Goal: Transaction & Acquisition: Obtain resource

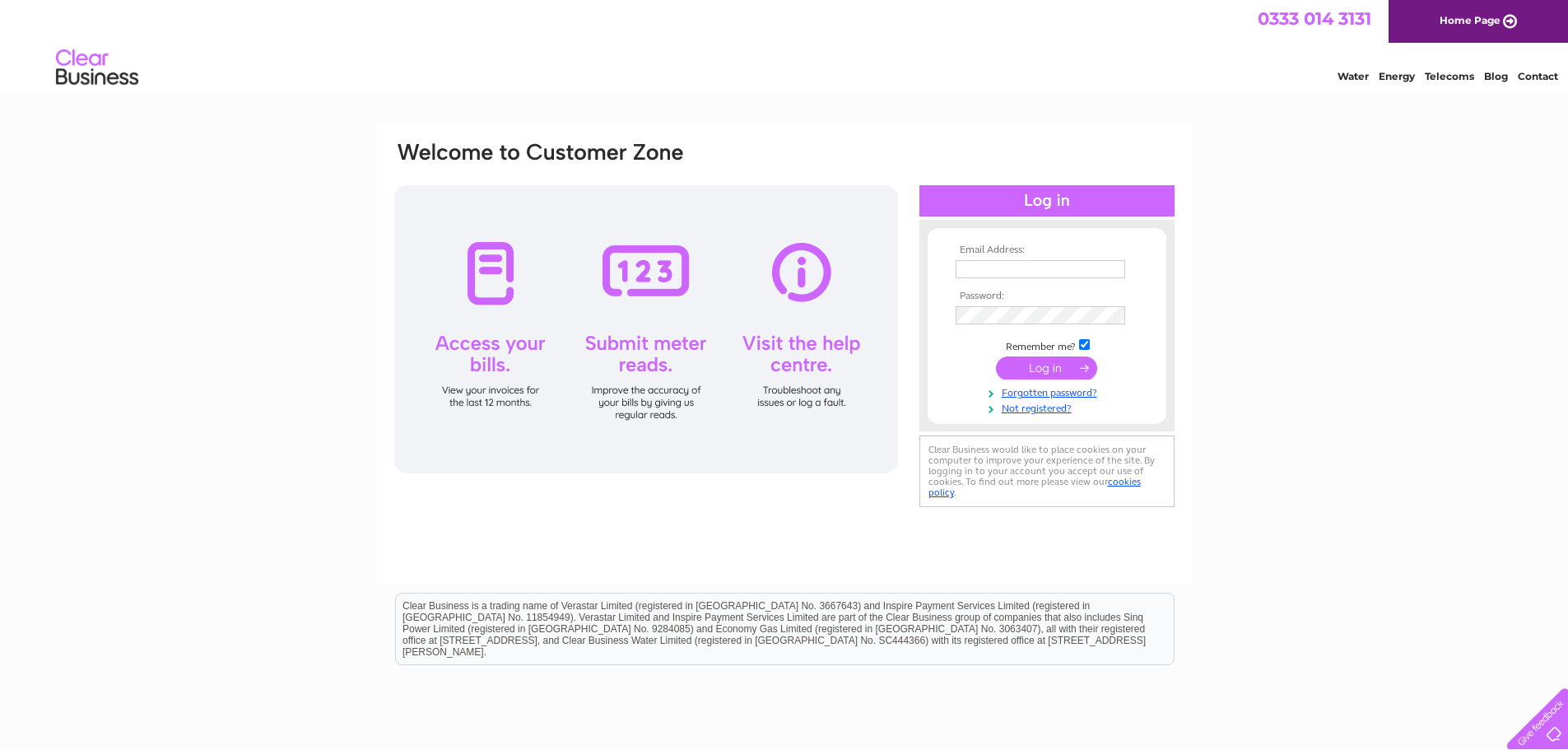
click at [1084, 264] on input "text" at bounding box center [1041, 269] width 169 height 18
click at [1017, 262] on input "text" at bounding box center [1041, 269] width 169 height 18
type input "purchase.ledger@sdslimited.com"
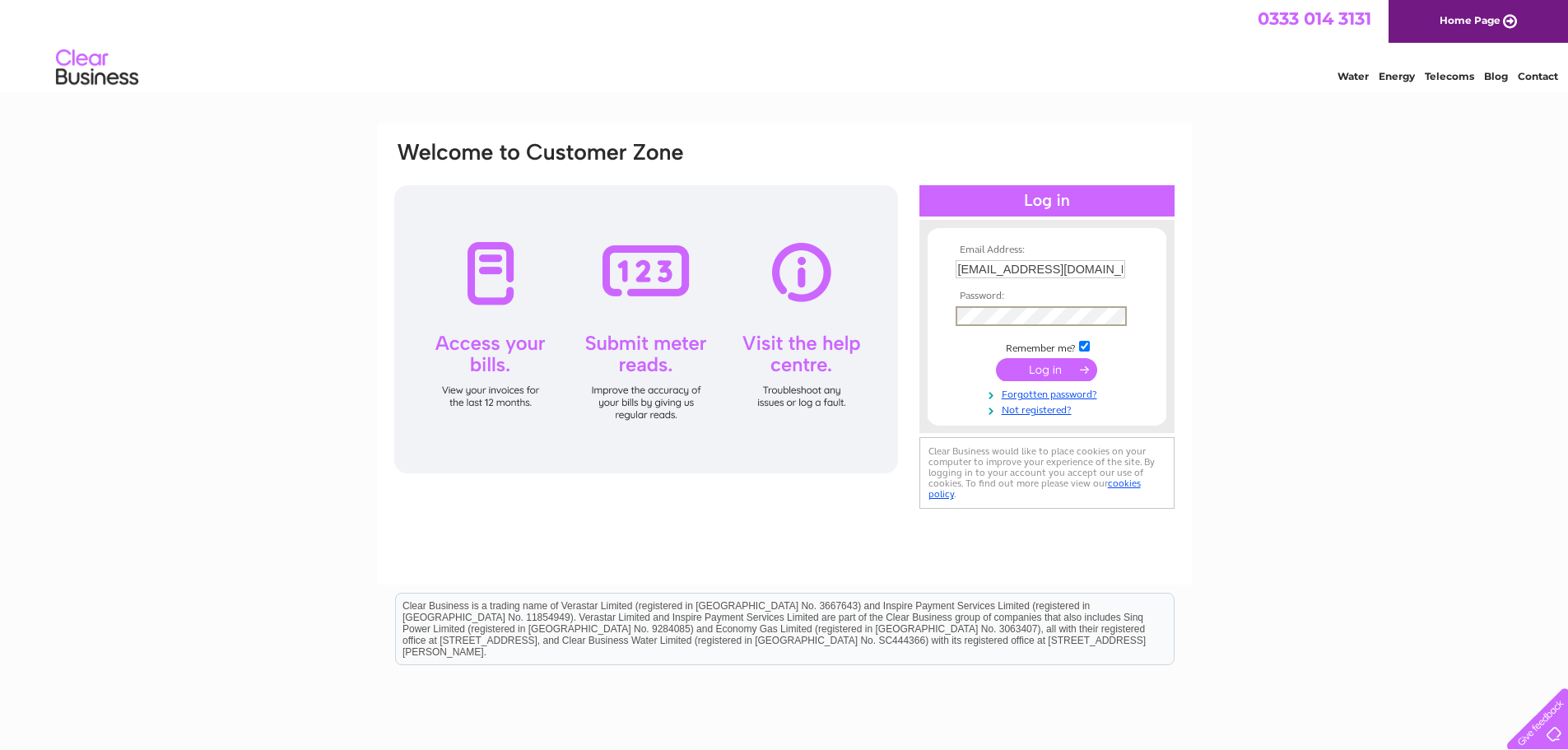
click at [996, 358] on input "submit" at bounding box center [1047, 369] width 101 height 23
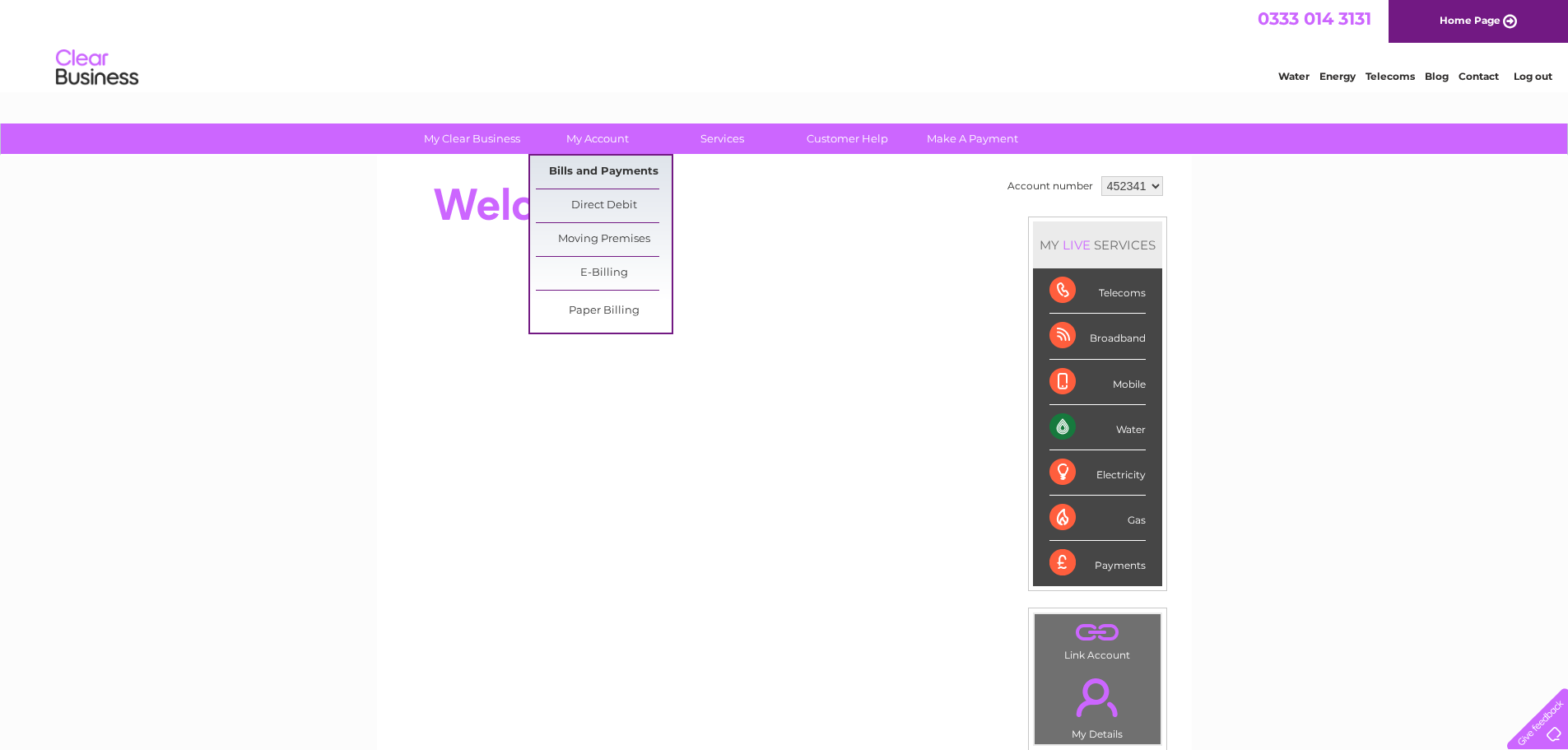
click at [609, 176] on link "Bills and Payments" at bounding box center [604, 171] width 136 height 32
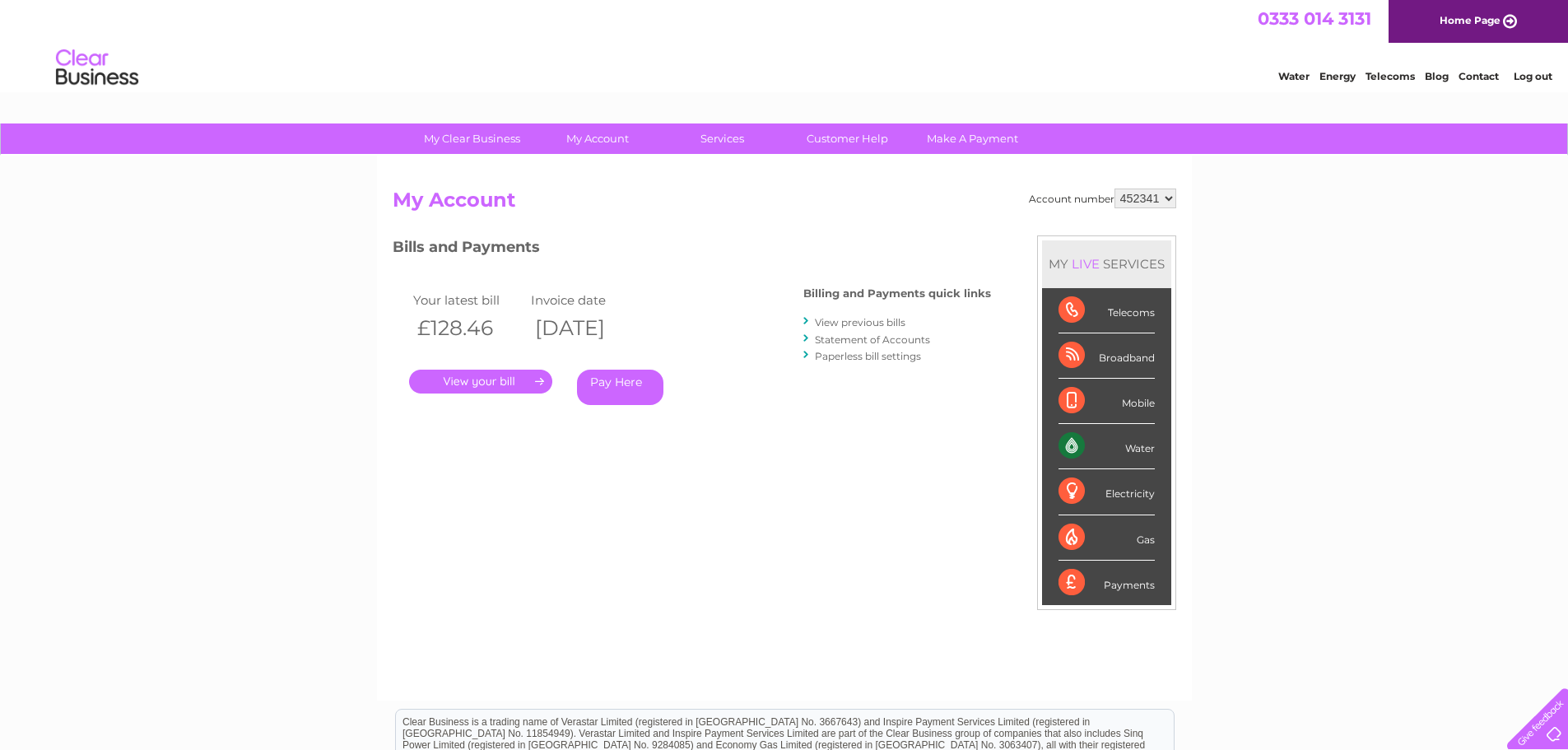
click at [854, 341] on link "Statement of Accounts" at bounding box center [873, 340] width 115 height 13
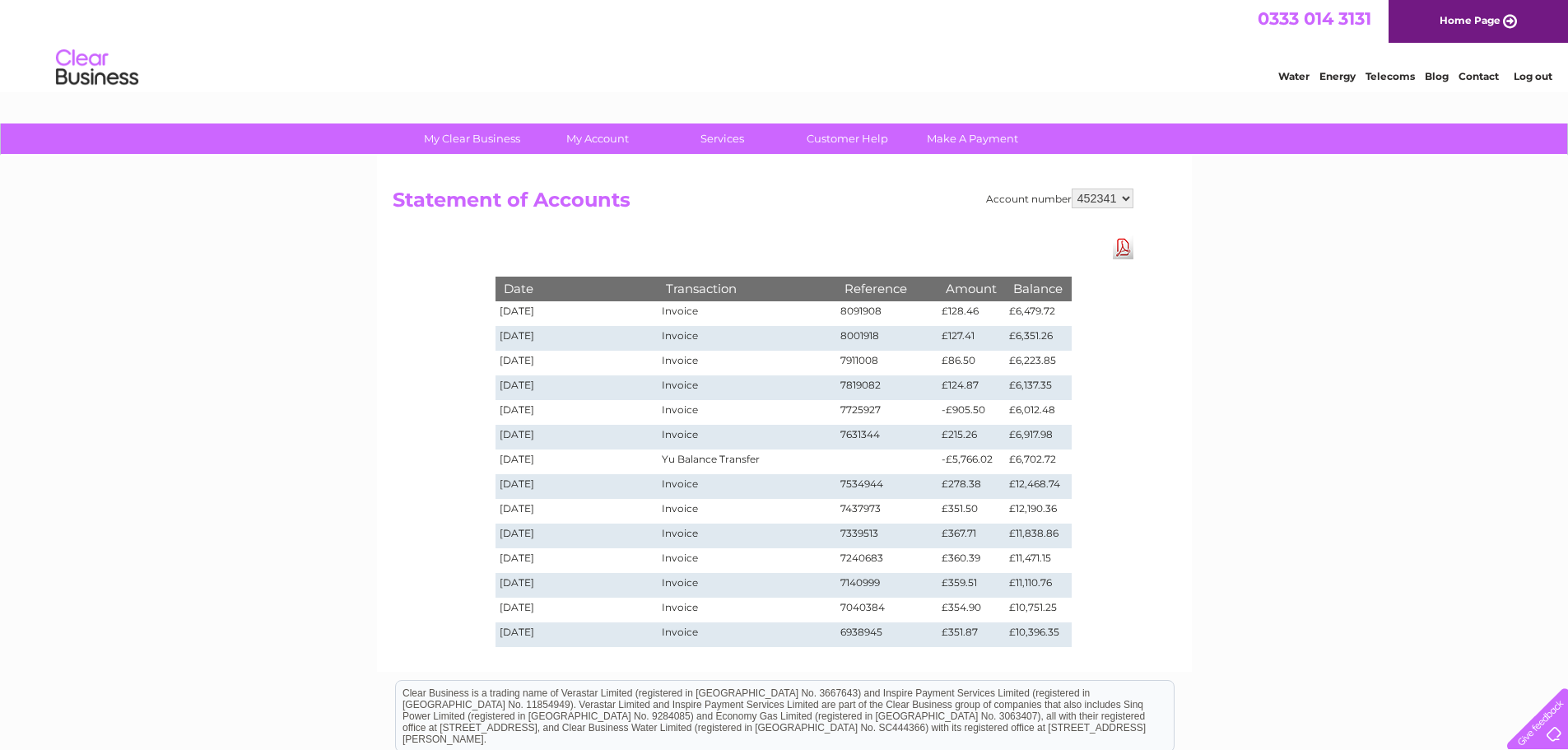
click at [1110, 194] on select "452341" at bounding box center [1103, 199] width 62 height 20
click at [947, 212] on h2 "Statement of Accounts" at bounding box center [762, 205] width 741 height 31
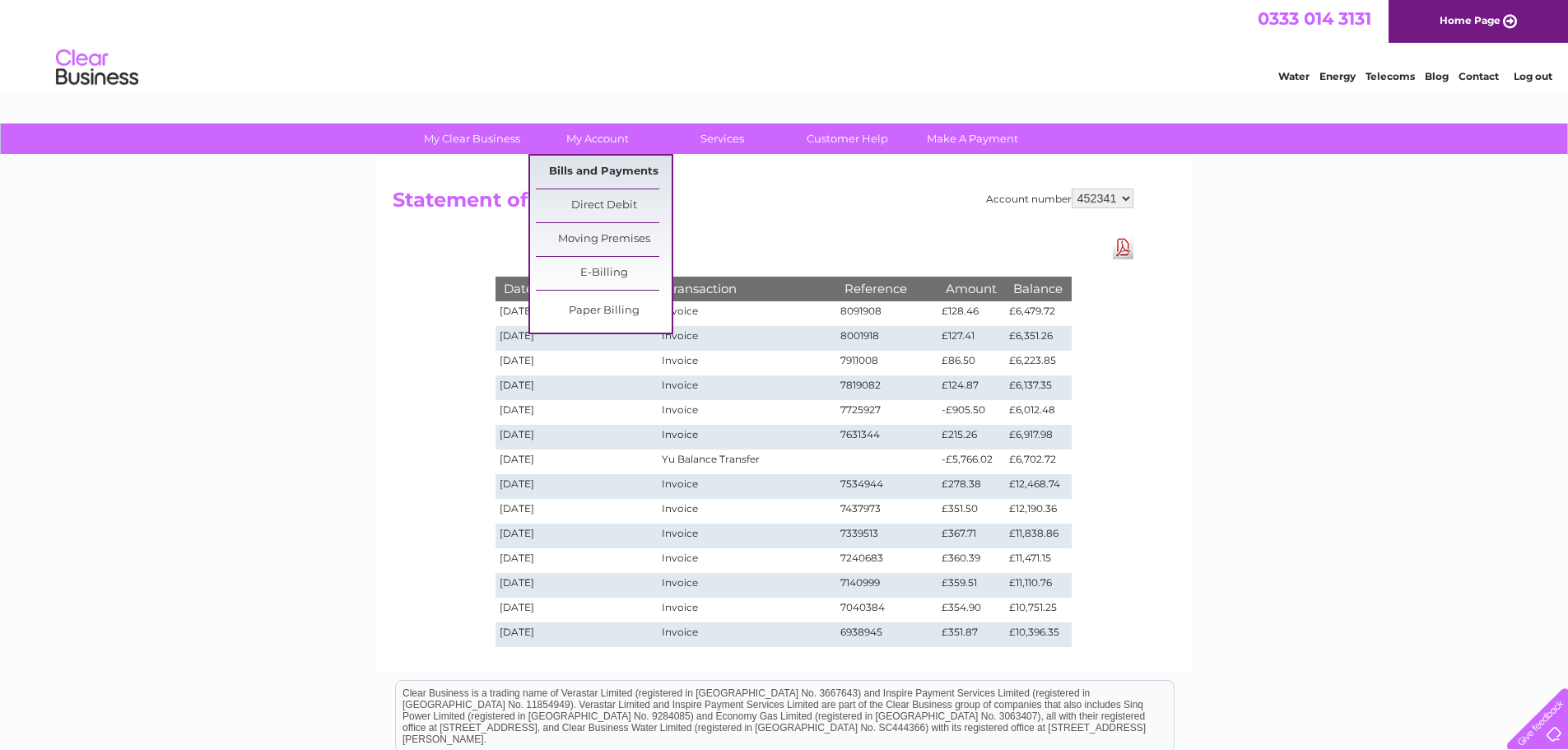
click at [601, 169] on link "Bills and Payments" at bounding box center [604, 171] width 136 height 32
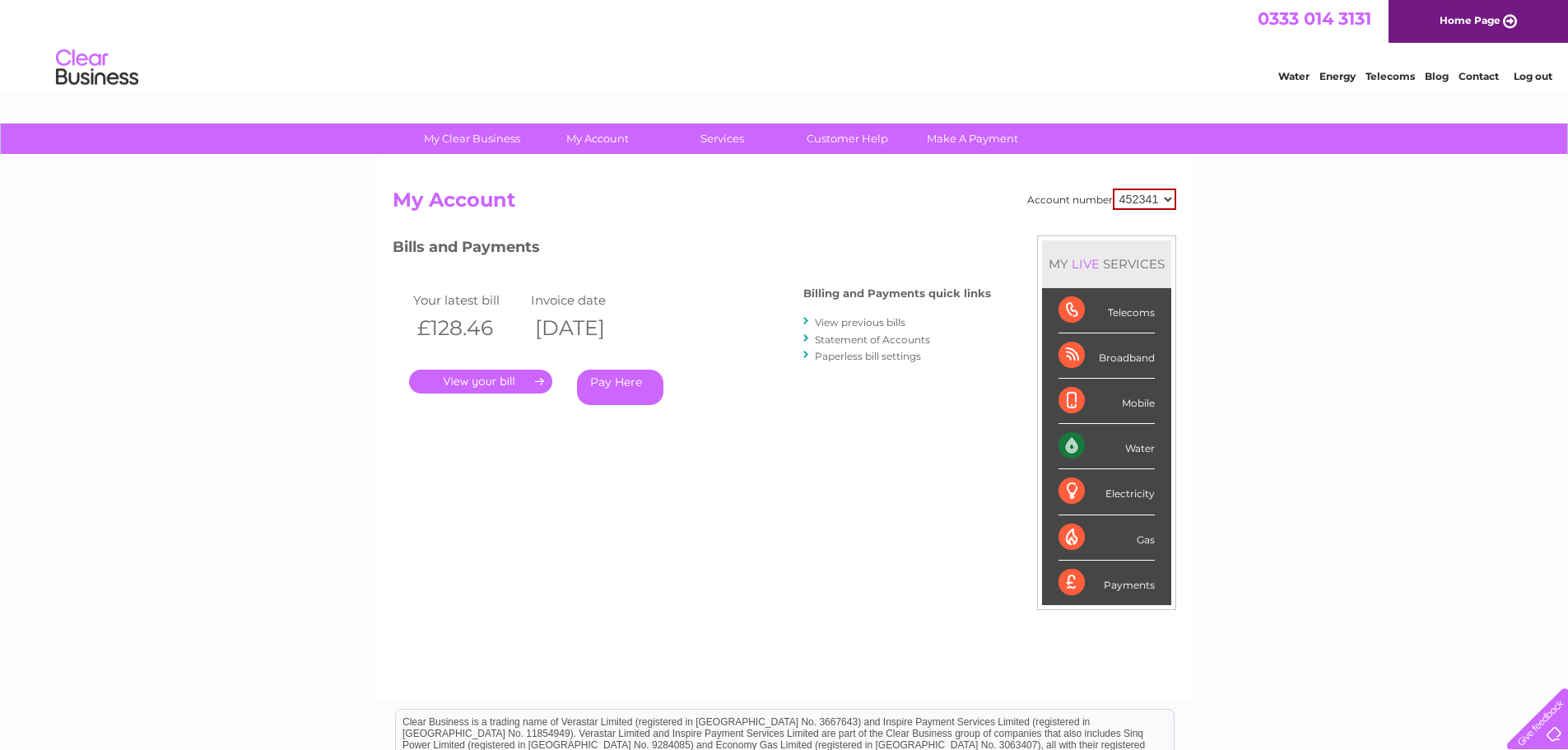
click at [868, 326] on link "View previous bills" at bounding box center [861, 322] width 90 height 13
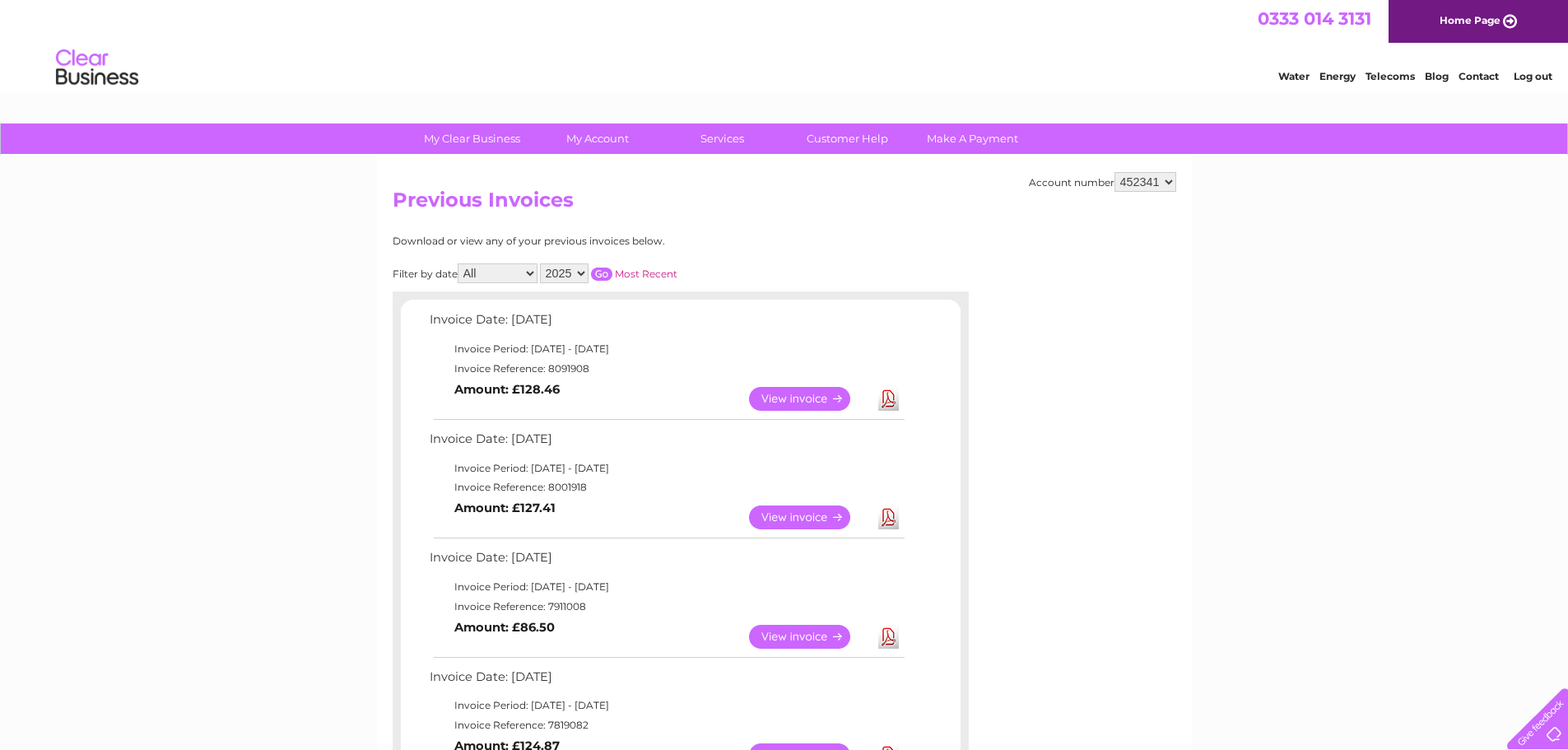
click at [892, 400] on link "Download" at bounding box center [888, 399] width 21 height 24
click at [890, 513] on link "Download" at bounding box center [888, 518] width 21 height 24
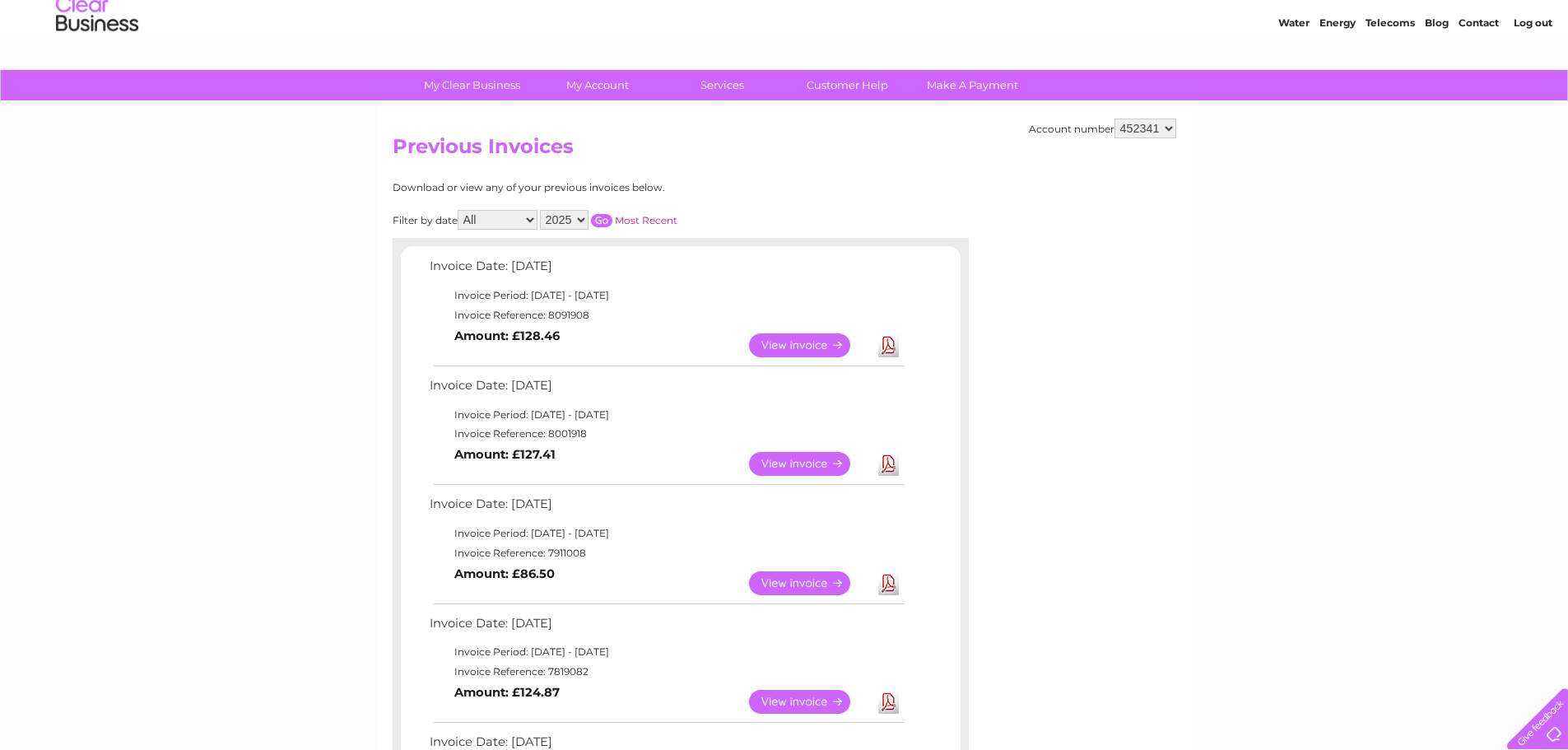
scroll to position [83, 0]
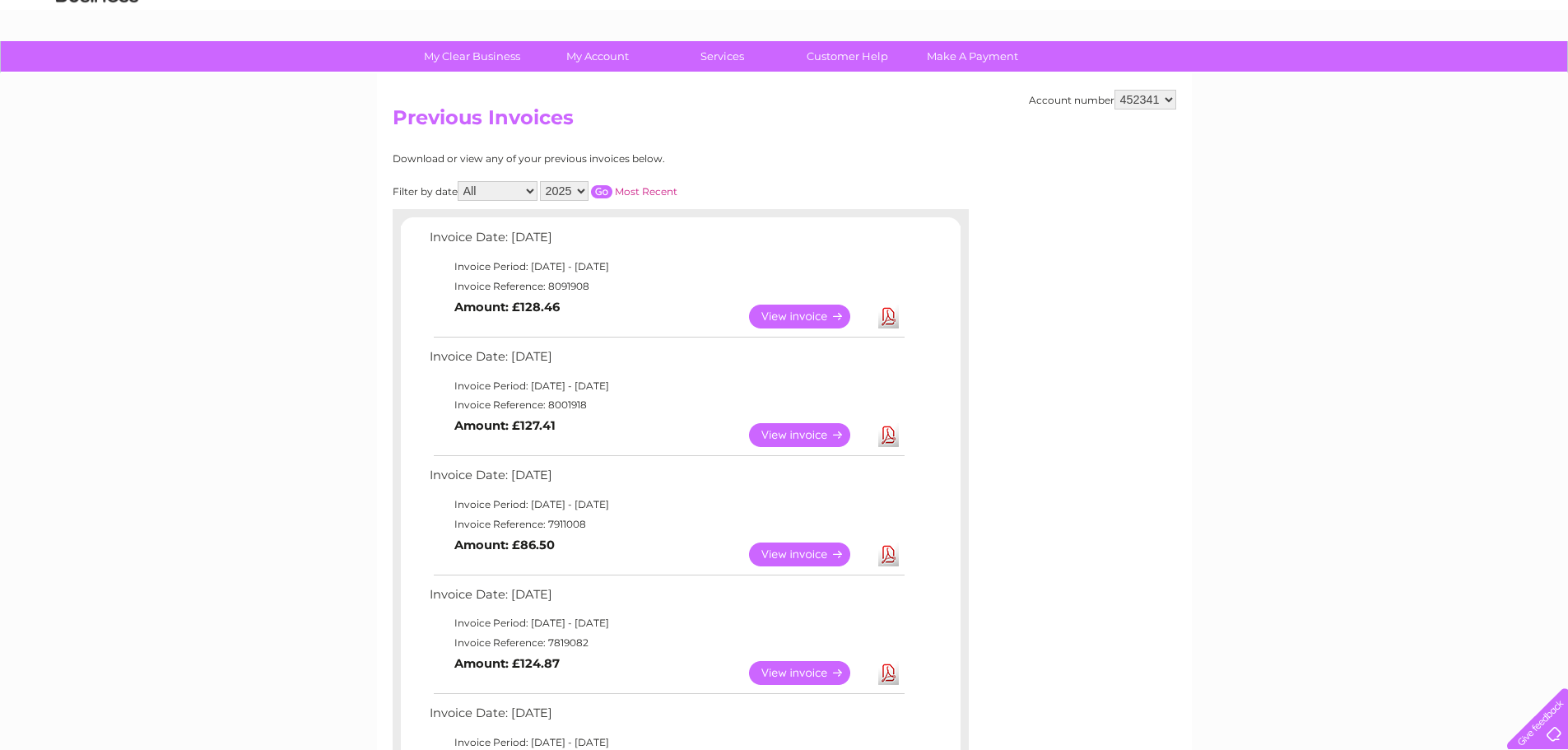
click at [886, 316] on link "Download" at bounding box center [888, 317] width 21 height 24
click at [888, 428] on link "Download" at bounding box center [888, 435] width 21 height 24
click at [889, 553] on link "Download" at bounding box center [888, 554] width 21 height 24
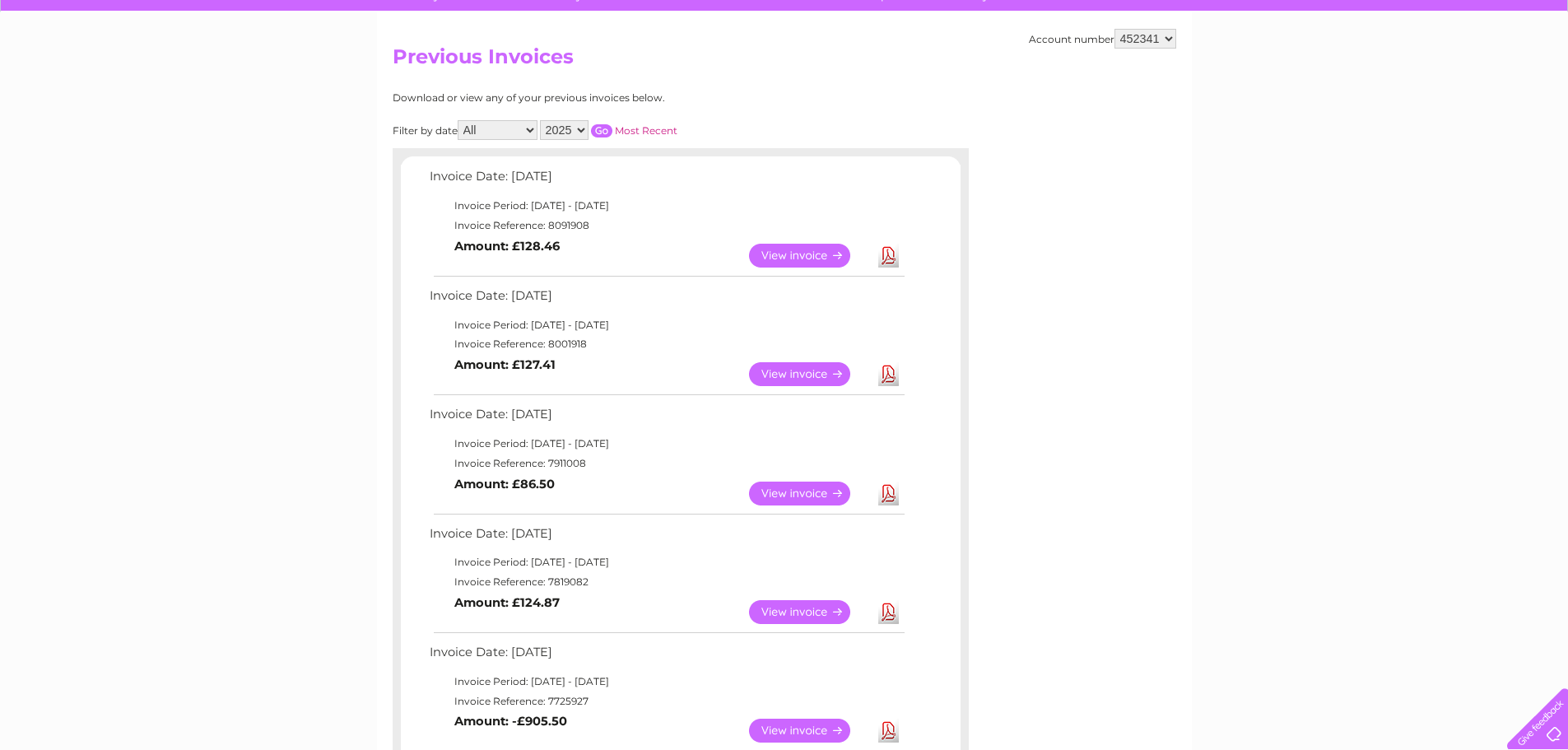
scroll to position [247, 0]
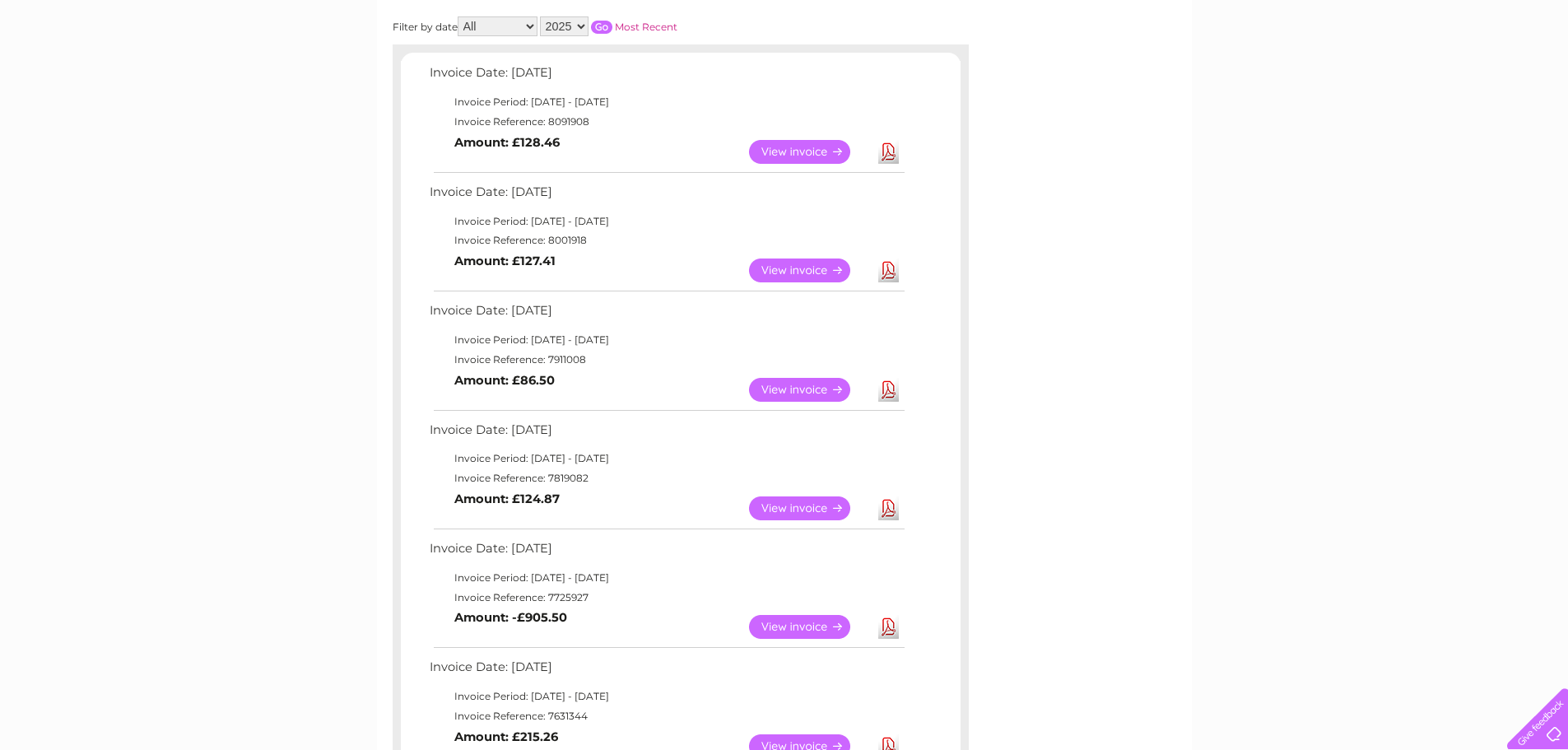
click at [889, 512] on link "Download" at bounding box center [888, 509] width 21 height 24
click at [888, 629] on link "Download" at bounding box center [888, 627] width 21 height 24
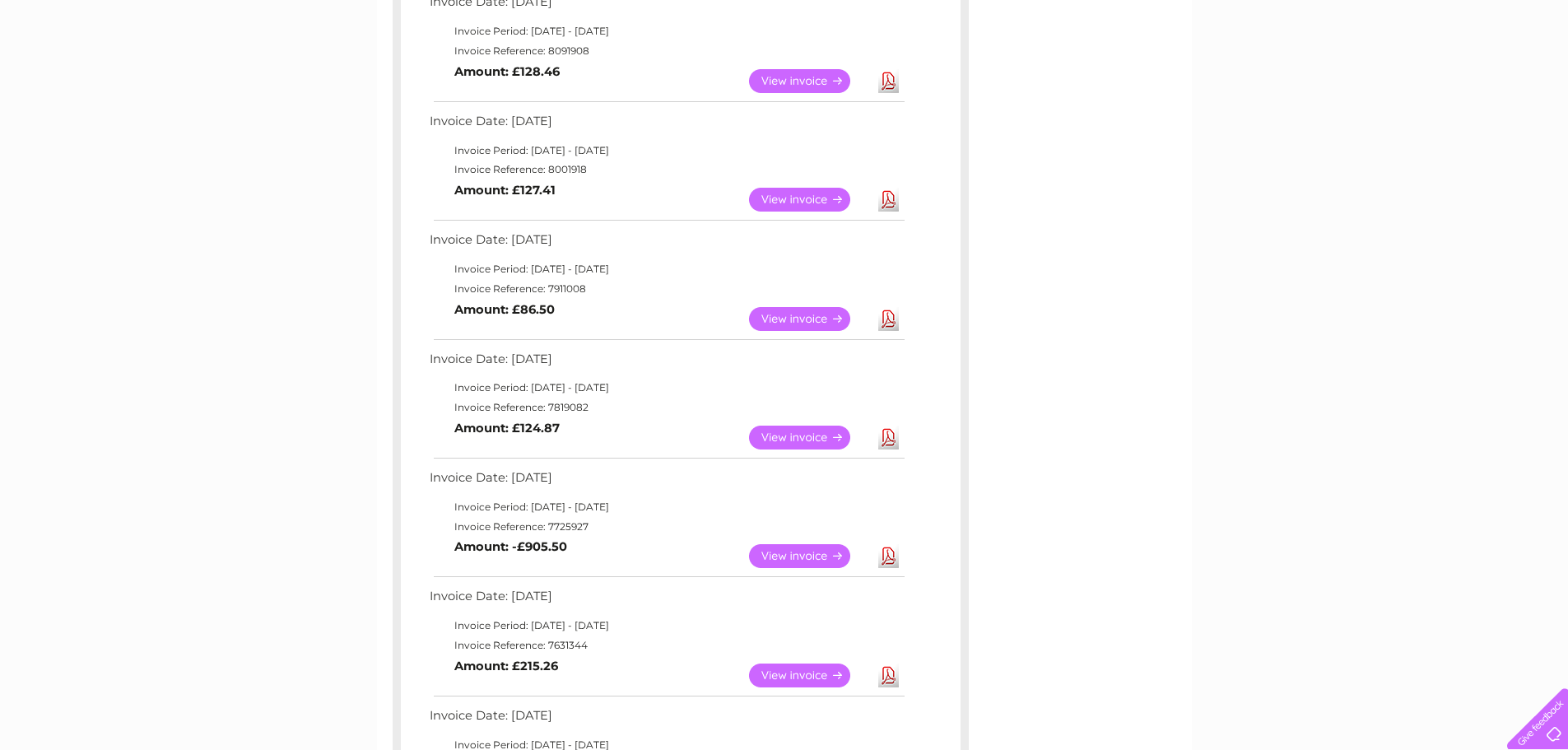
scroll to position [411, 0]
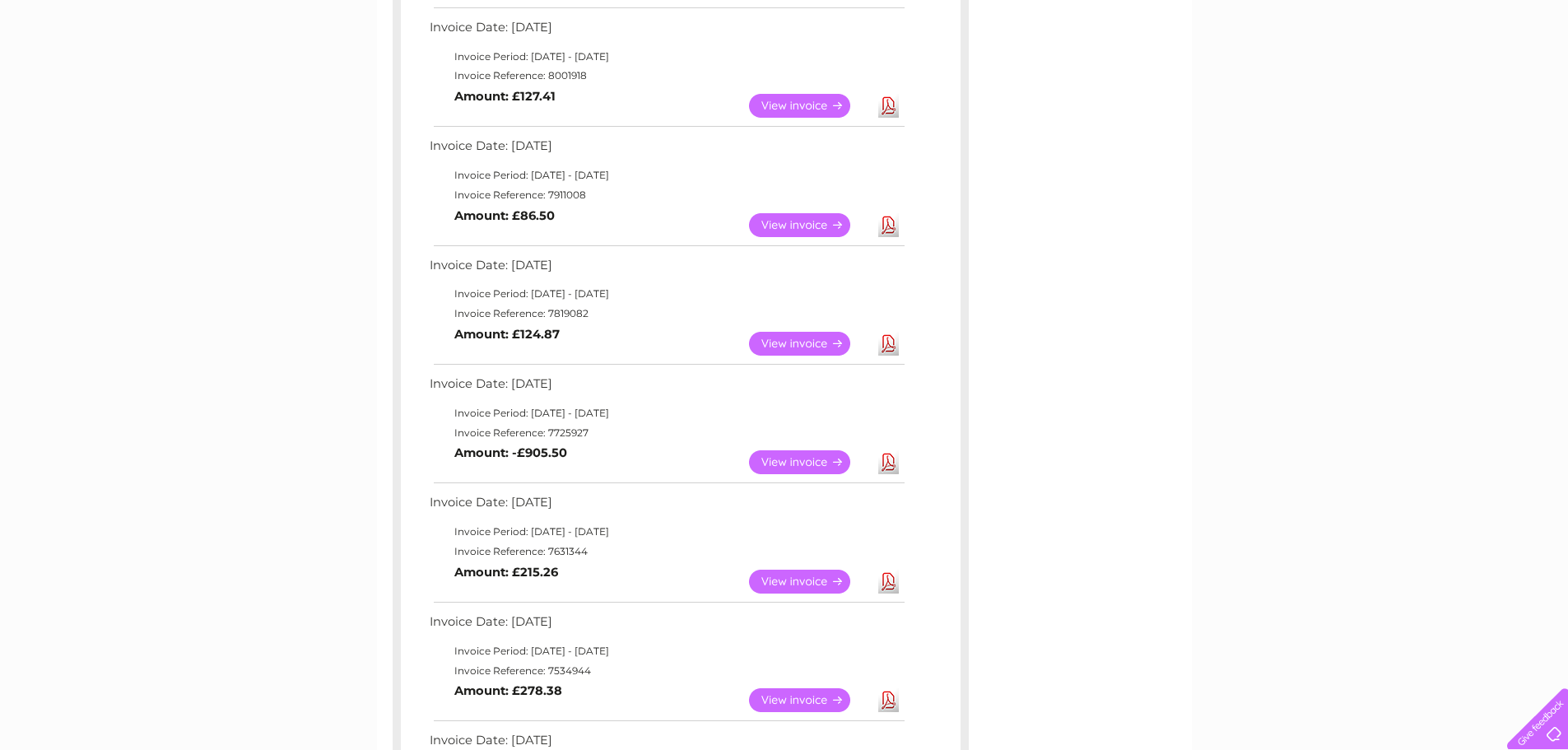
click at [886, 579] on link "Download" at bounding box center [888, 582] width 21 height 24
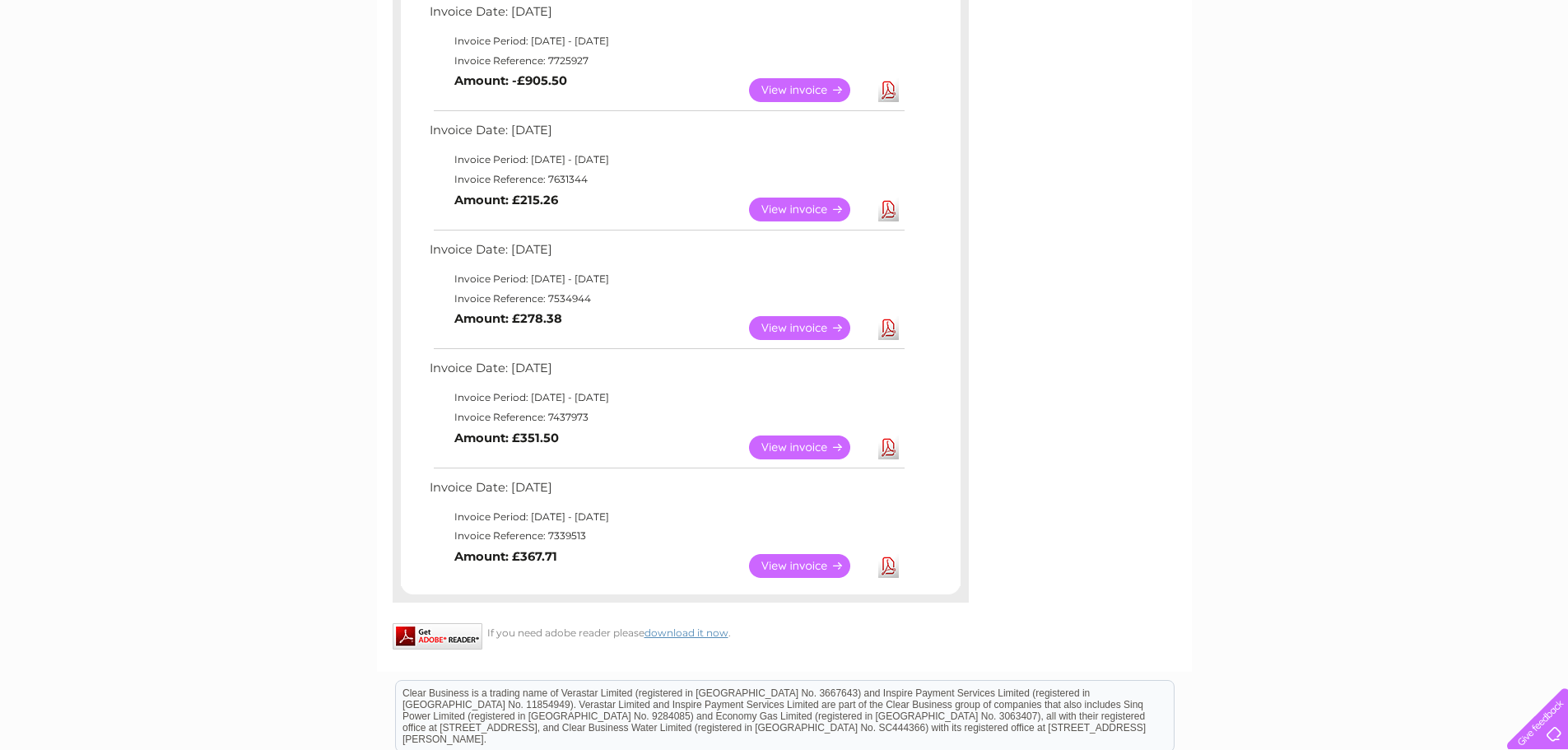
scroll to position [824, 0]
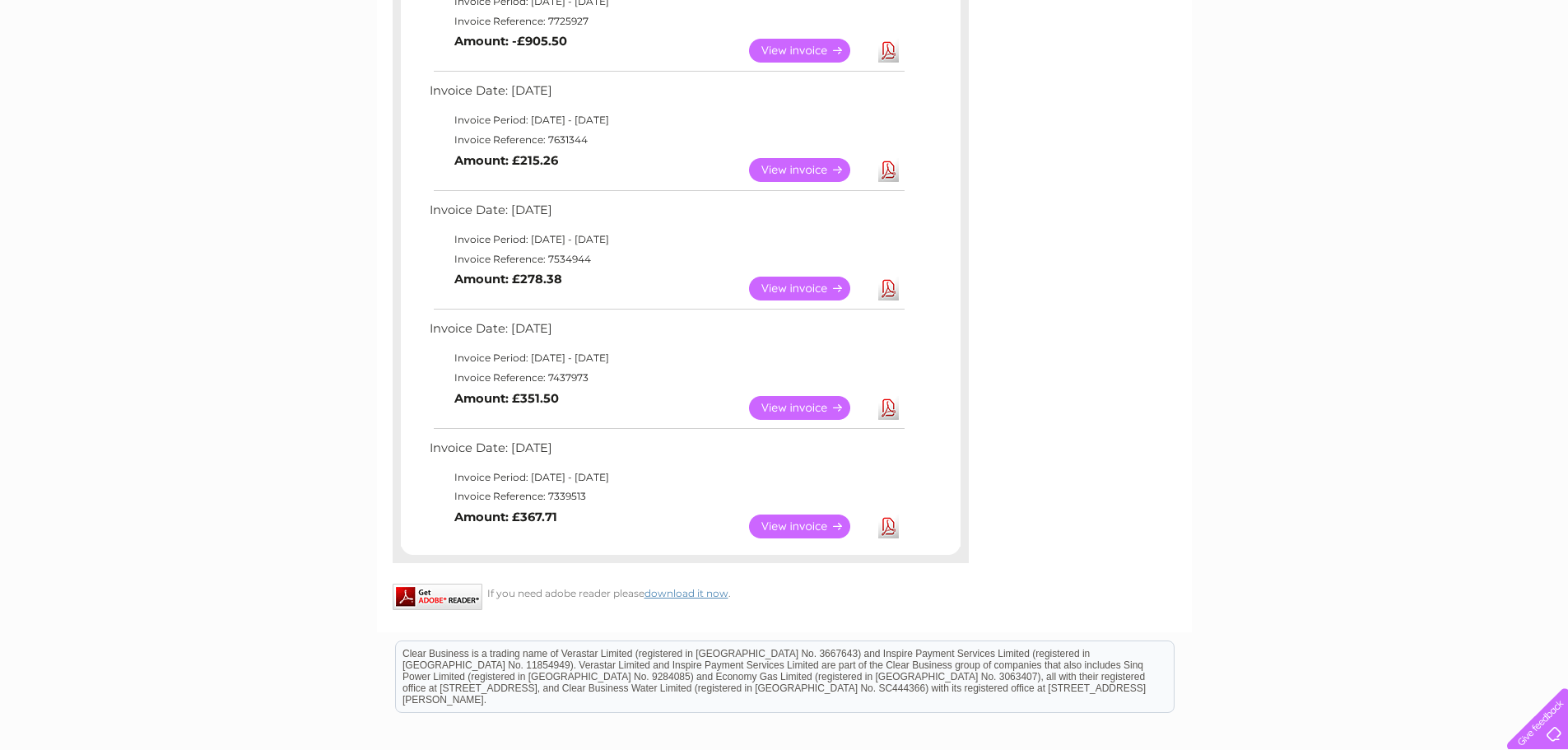
click at [889, 290] on link "Download" at bounding box center [888, 288] width 21 height 24
click at [888, 405] on link "Download" at bounding box center [888, 408] width 21 height 24
click at [893, 531] on link "Download" at bounding box center [888, 527] width 21 height 24
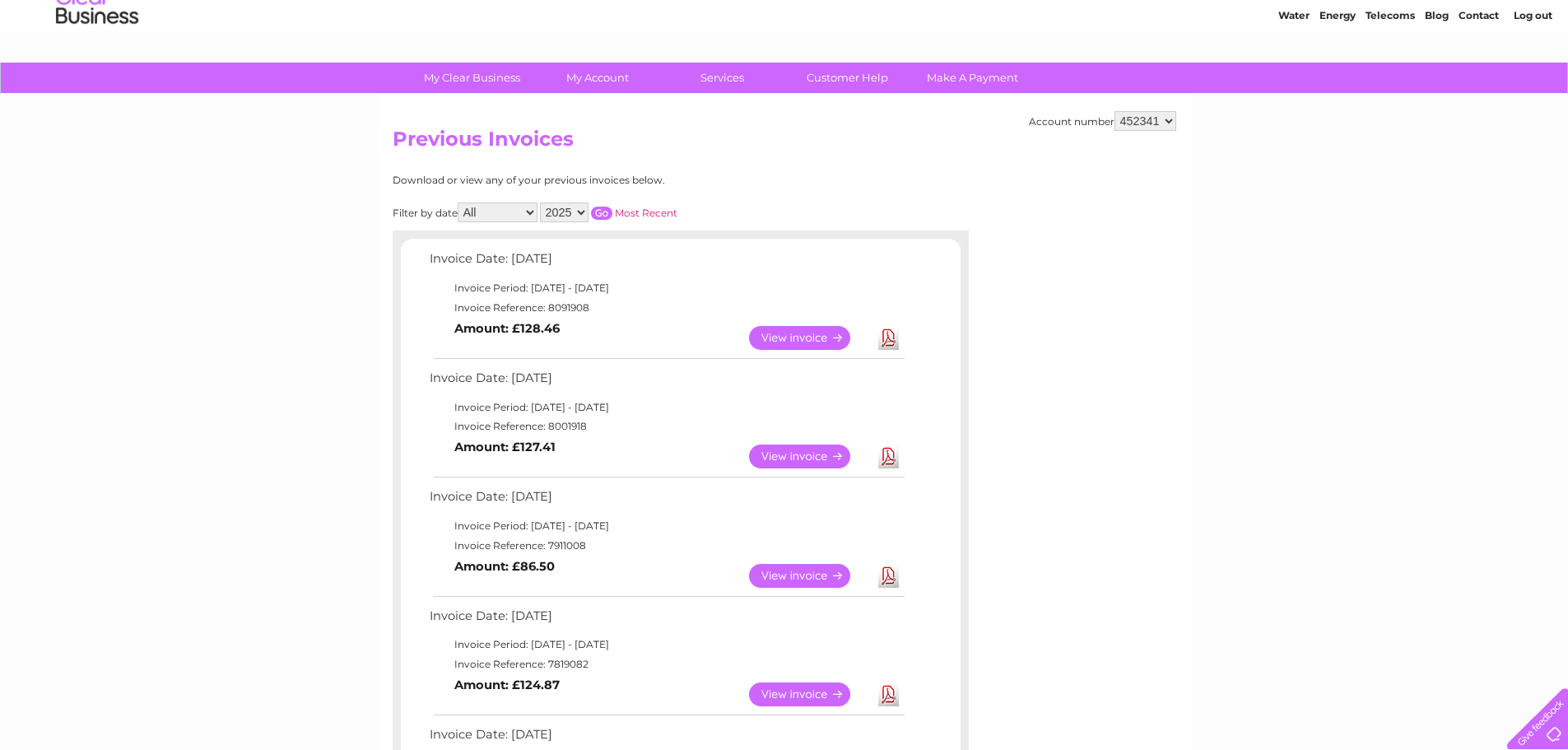
scroll to position [0, 0]
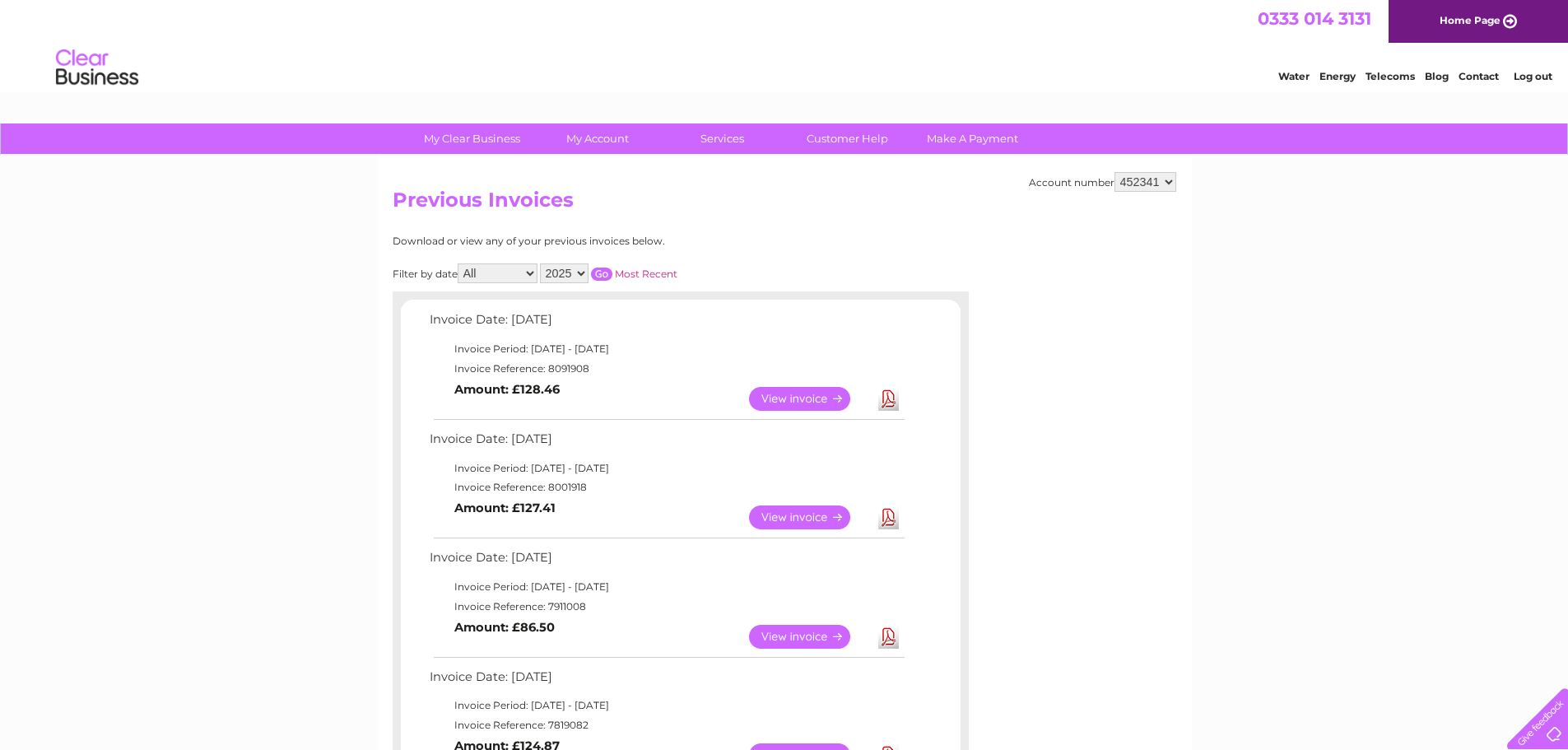
click at [588, 273] on select "2025 2024 2023 2022" at bounding box center [564, 274] width 48 height 20
click at [542, 264] on select "2025 2024 2023 2022" at bounding box center [564, 274] width 48 height 20
click at [598, 268] on input "button" at bounding box center [602, 274] width 22 height 13
click at [885, 398] on link "Download" at bounding box center [888, 399] width 21 height 24
click at [893, 523] on link "Download" at bounding box center [888, 518] width 21 height 24
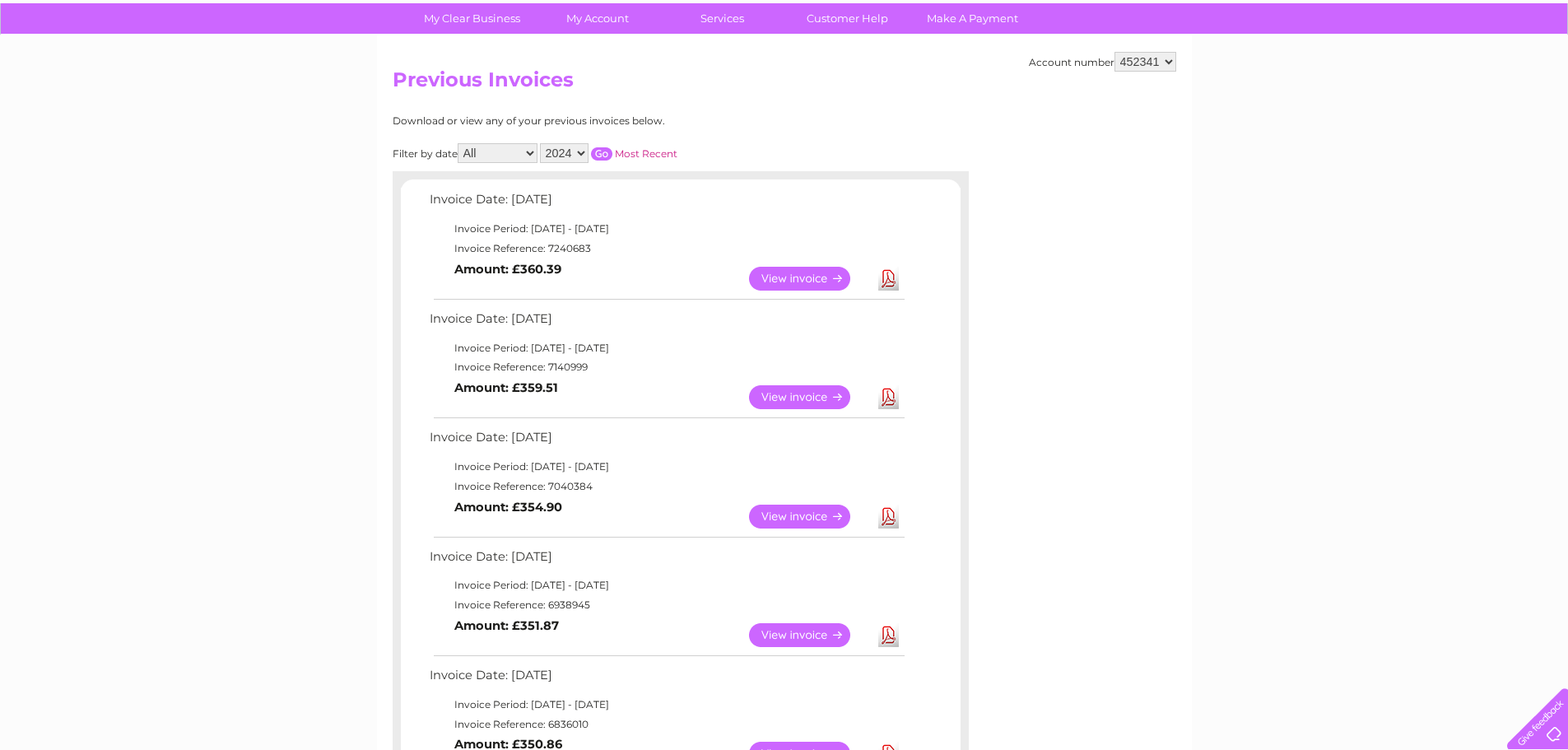
scroll to position [164, 0]
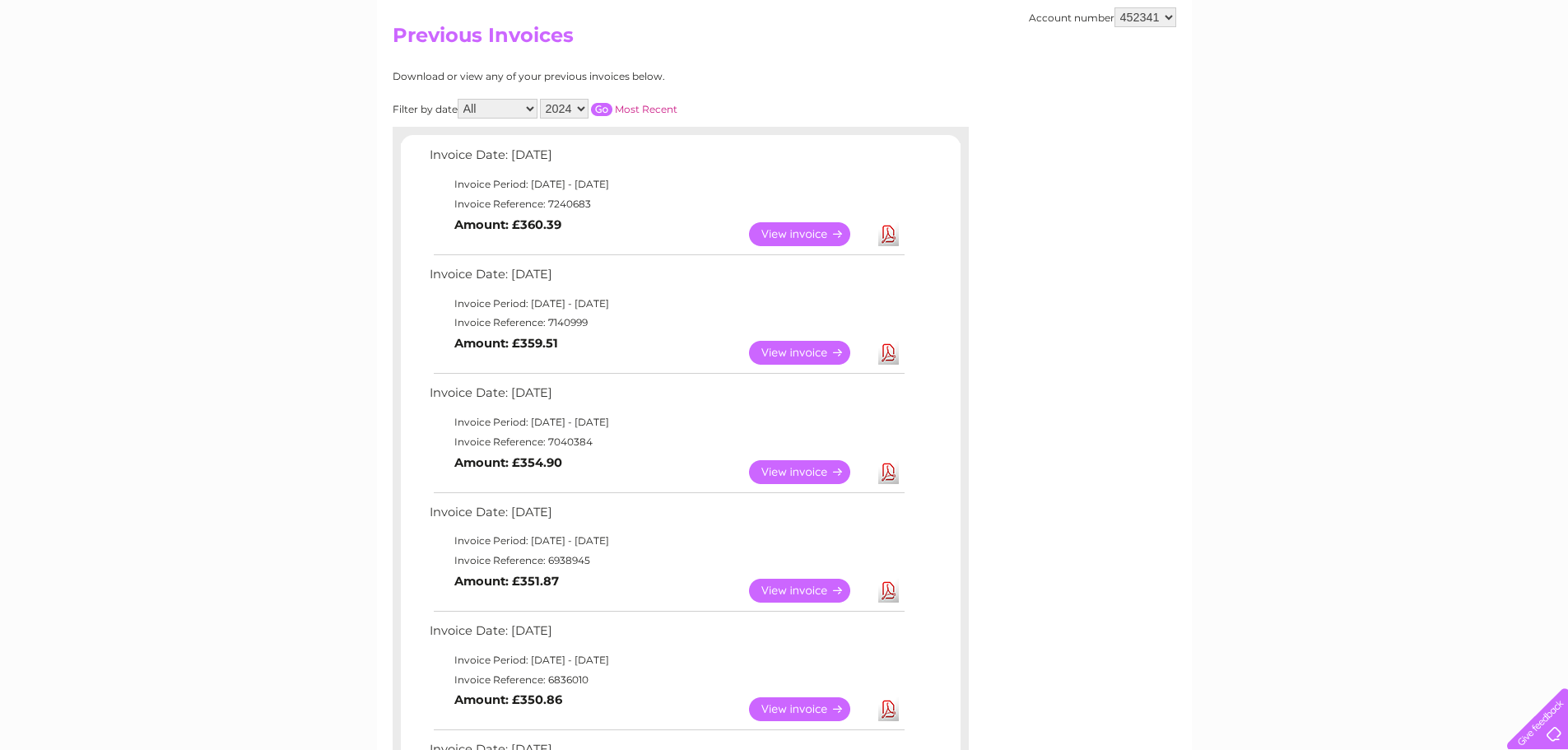
click at [887, 471] on link "Download" at bounding box center [888, 472] width 21 height 24
click at [885, 587] on link "Download" at bounding box center [888, 591] width 21 height 24
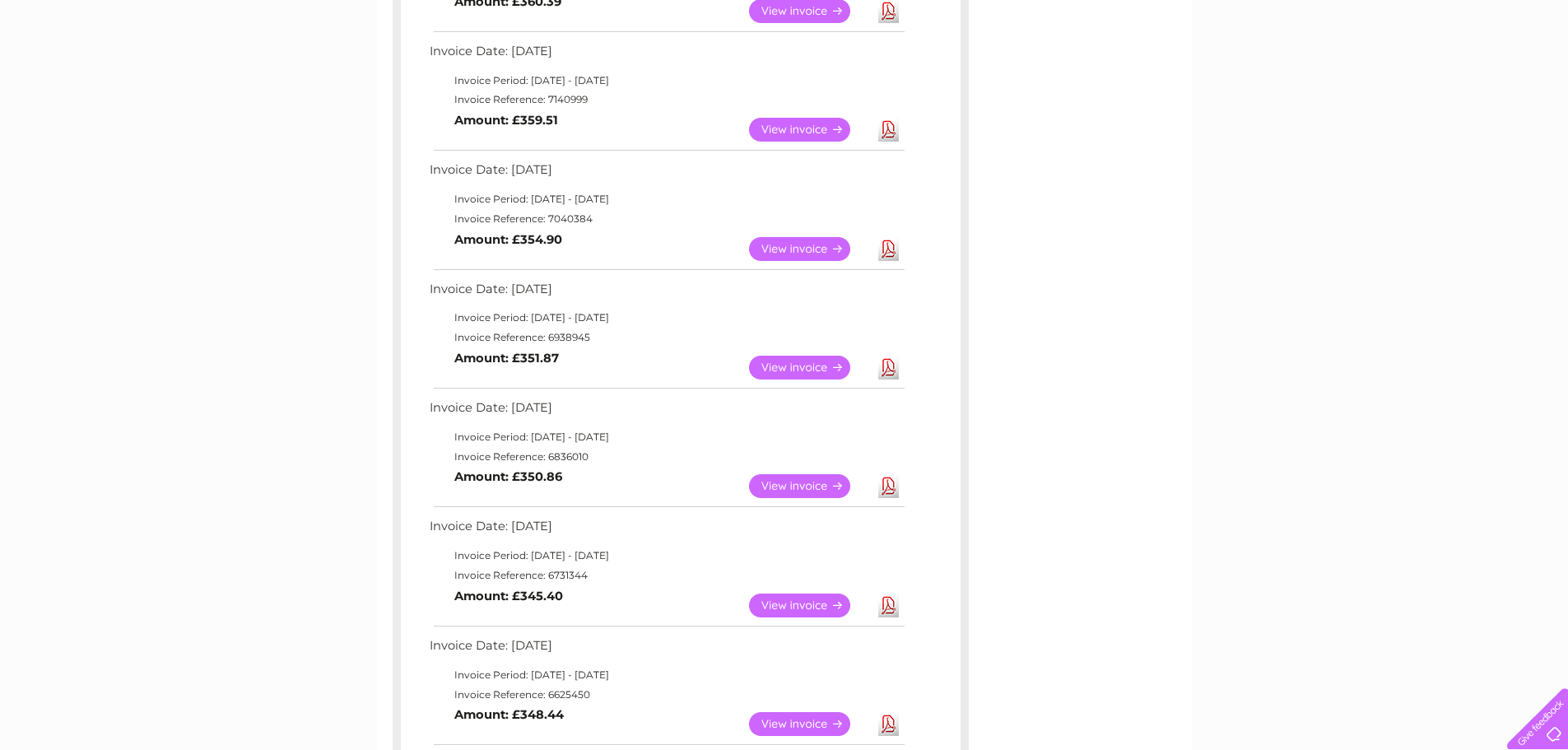
scroll to position [411, 0]
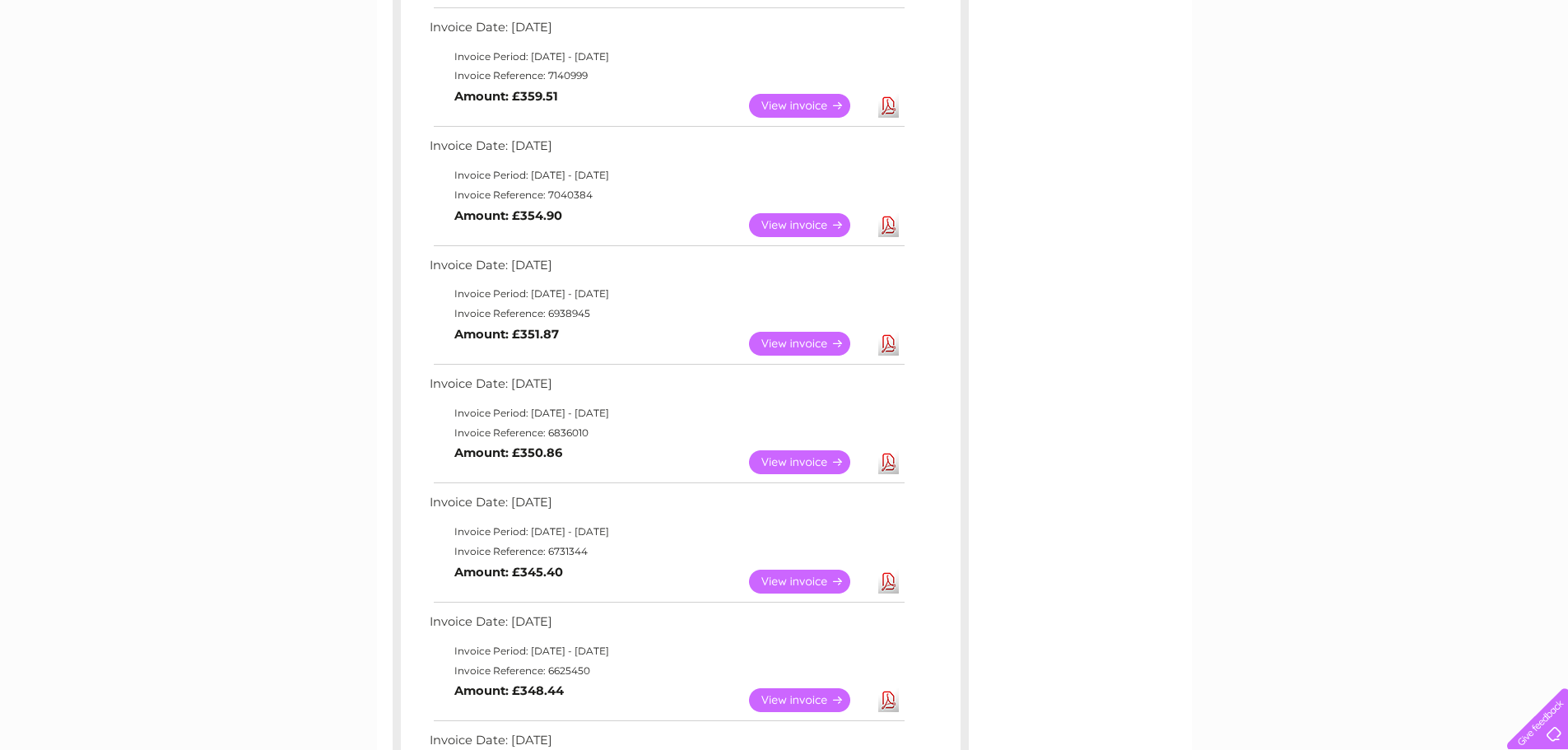
click at [891, 468] on link "Download" at bounding box center [888, 463] width 21 height 24
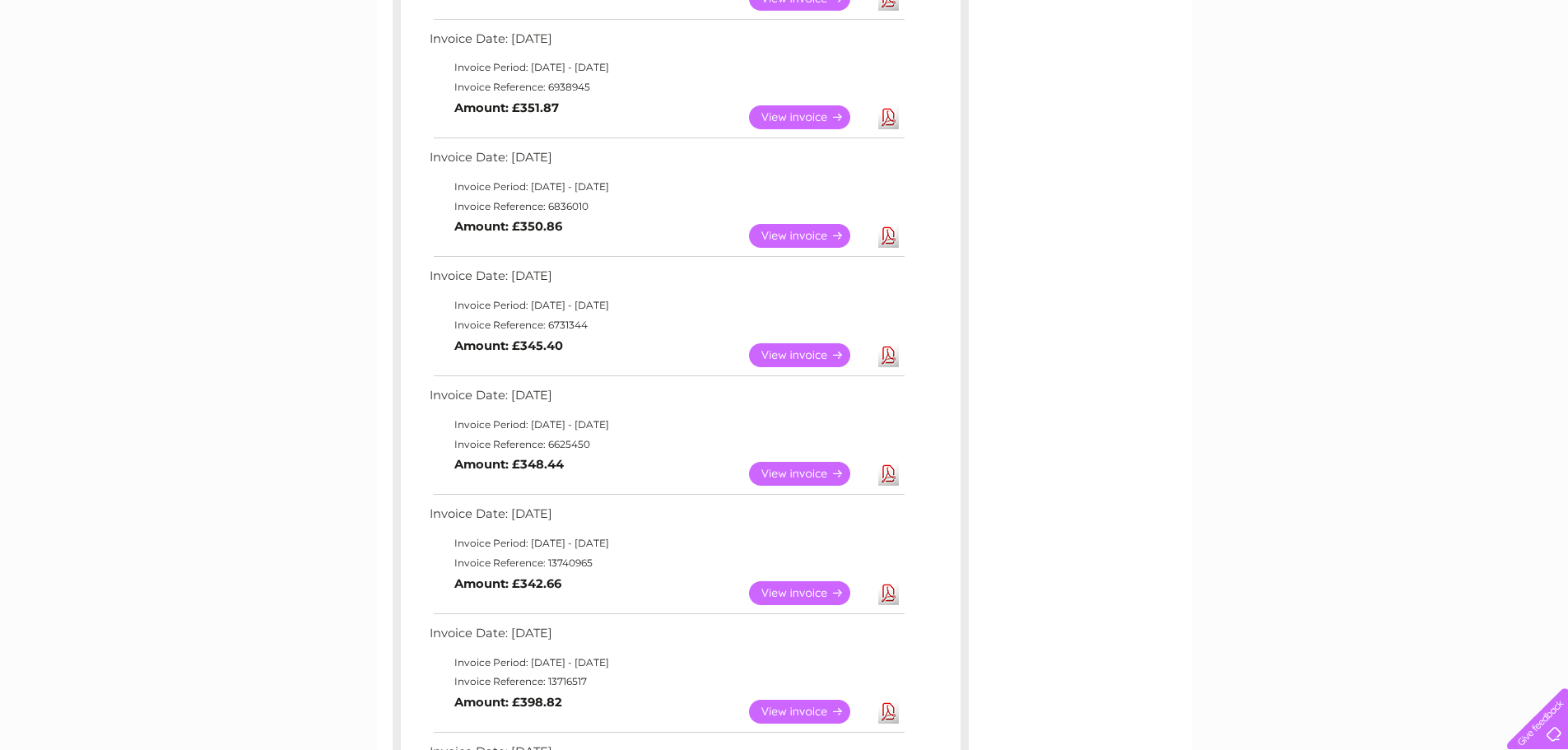
scroll to position [658, 0]
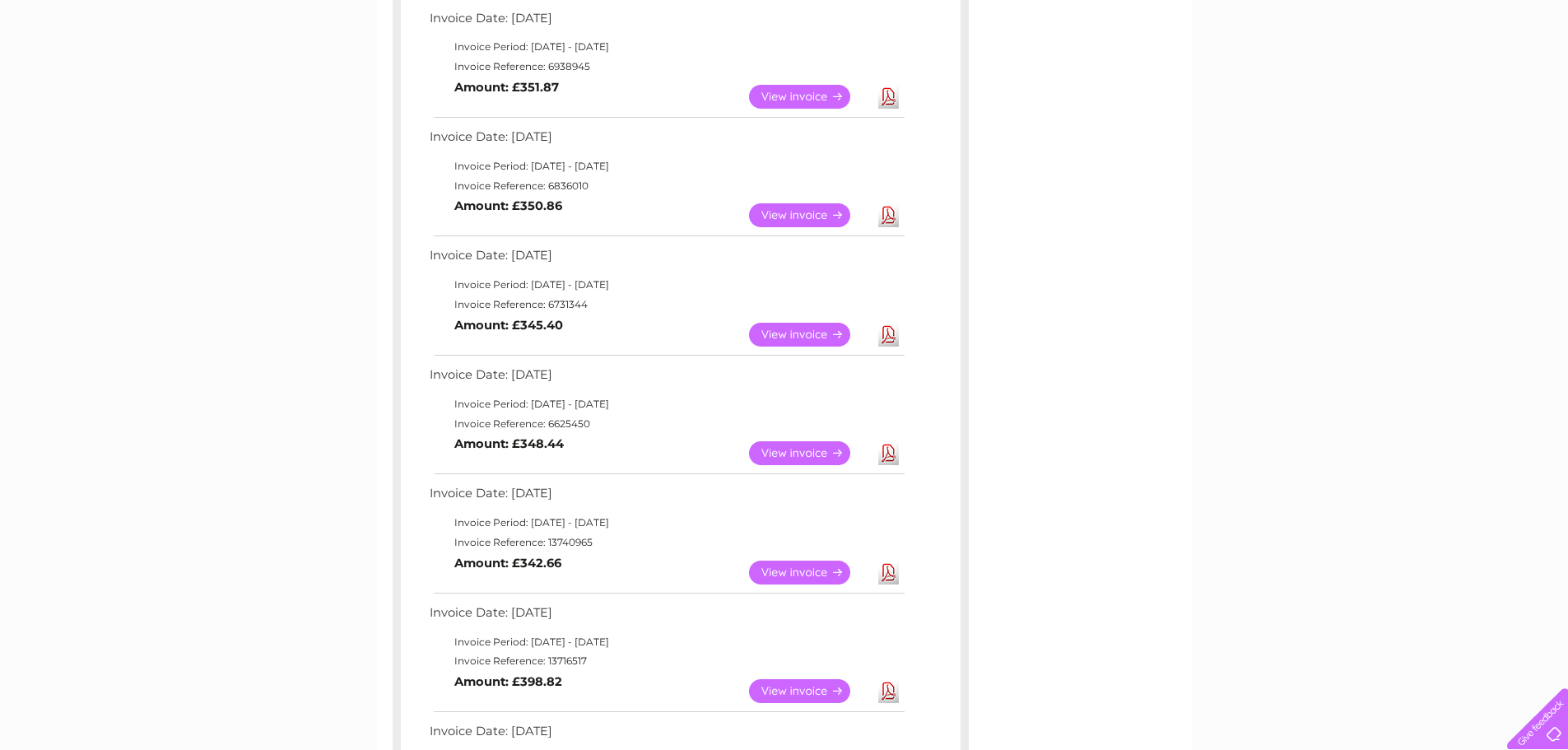
click at [888, 337] on link "Download" at bounding box center [888, 335] width 21 height 24
click at [890, 453] on link "Download" at bounding box center [888, 454] width 21 height 24
click at [888, 567] on link "Download" at bounding box center [888, 573] width 21 height 24
click at [885, 691] on link "Download" at bounding box center [888, 691] width 21 height 24
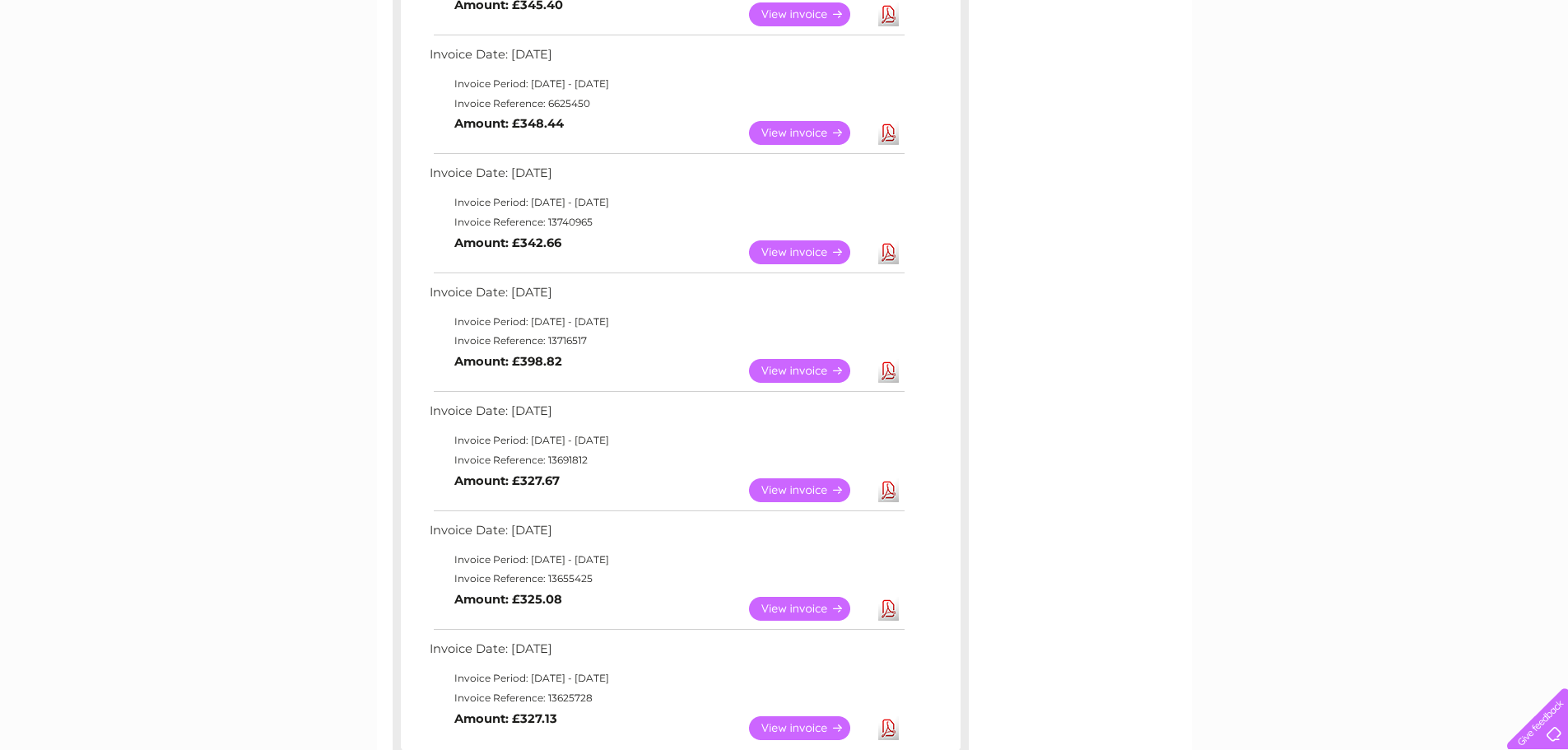
scroll to position [1071, 0]
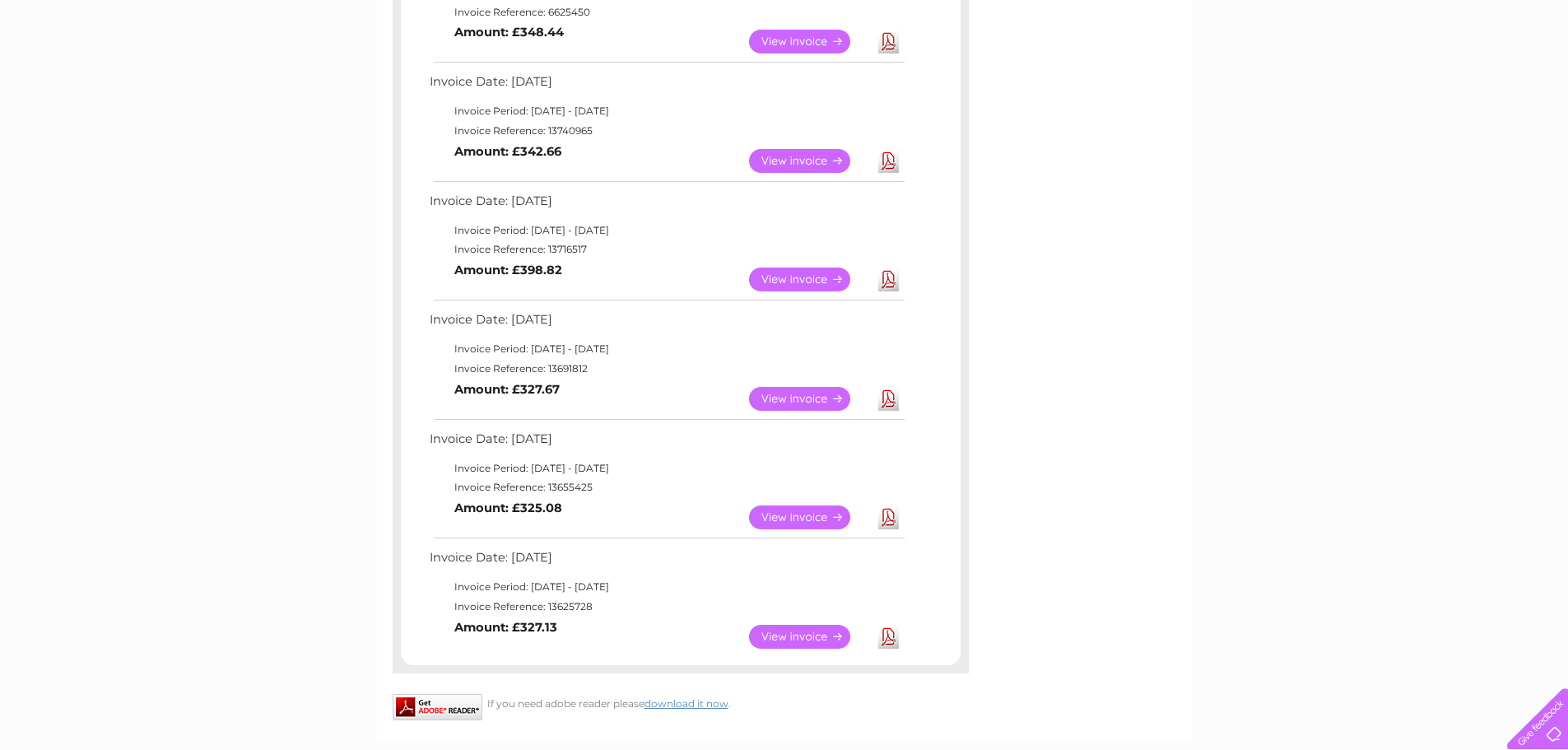
click at [885, 397] on link "Download" at bounding box center [888, 399] width 21 height 24
click at [890, 518] on link "Download" at bounding box center [888, 518] width 21 height 24
click at [889, 636] on link "Download" at bounding box center [888, 637] width 21 height 24
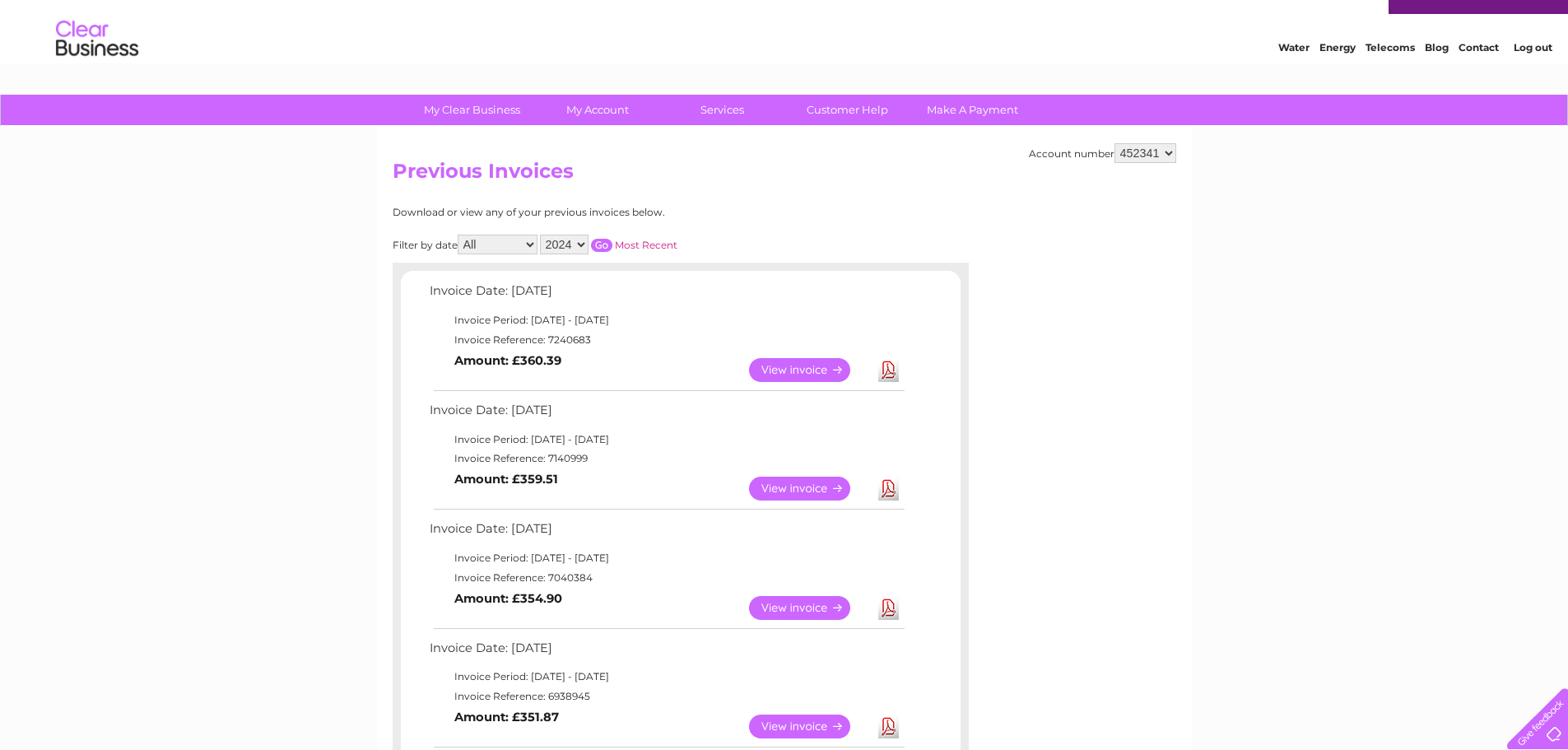
scroll to position [0, 0]
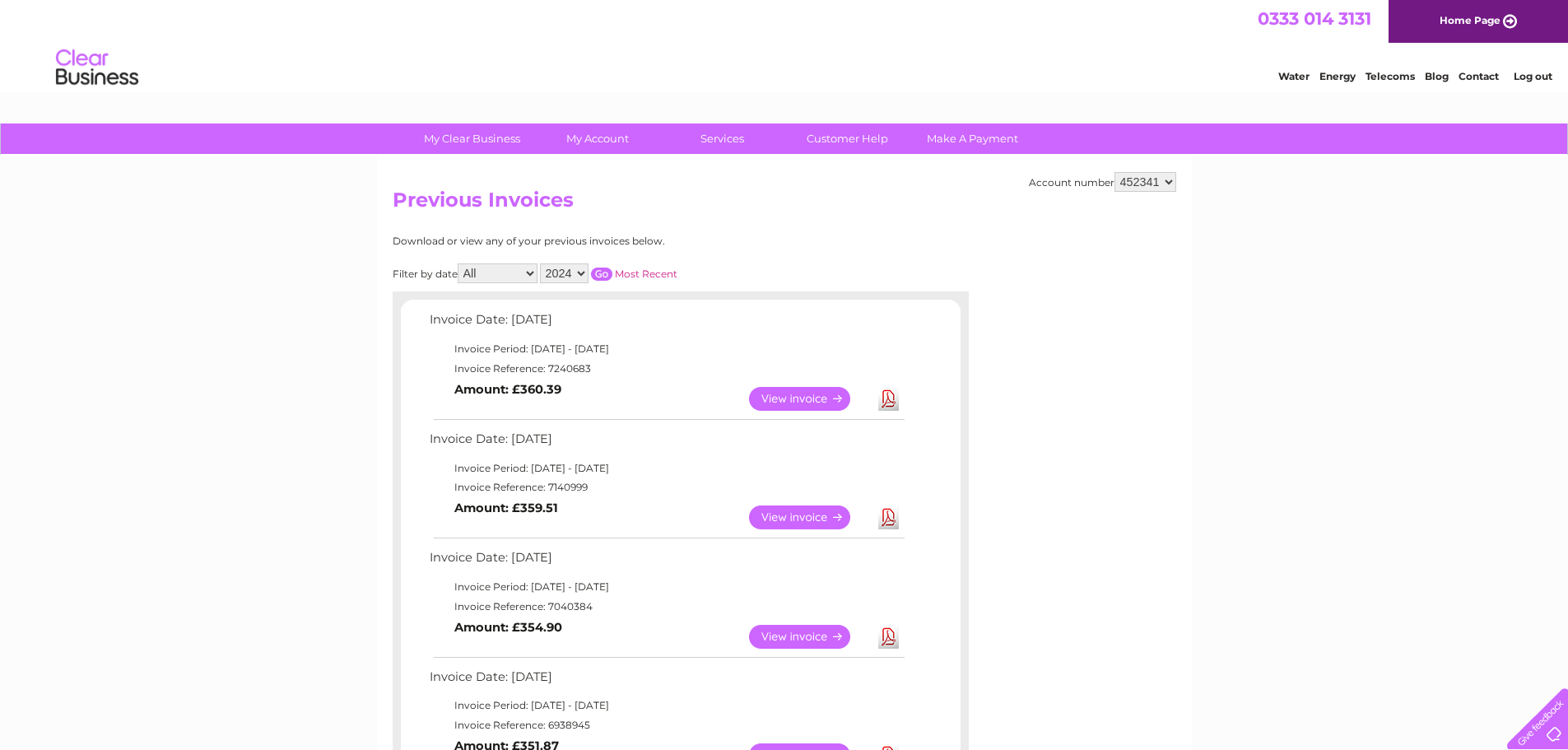
click at [575, 276] on select "2025 2024 2023 2022" at bounding box center [564, 274] width 48 height 20
click at [542, 264] on select "2025 2024 2023 2022" at bounding box center [564, 274] width 48 height 20
click at [603, 274] on input "button" at bounding box center [602, 274] width 22 height 13
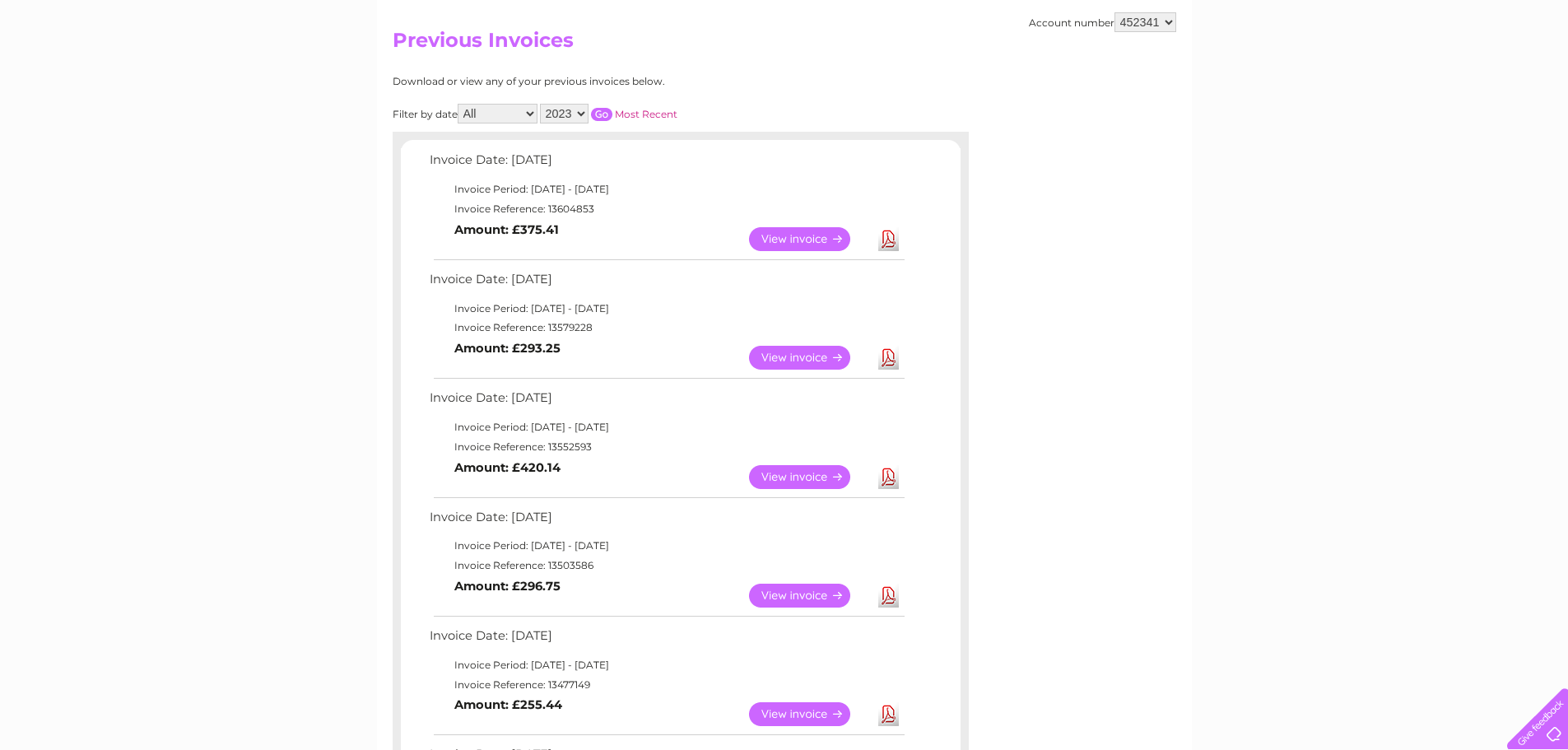
scroll to position [164, 0]
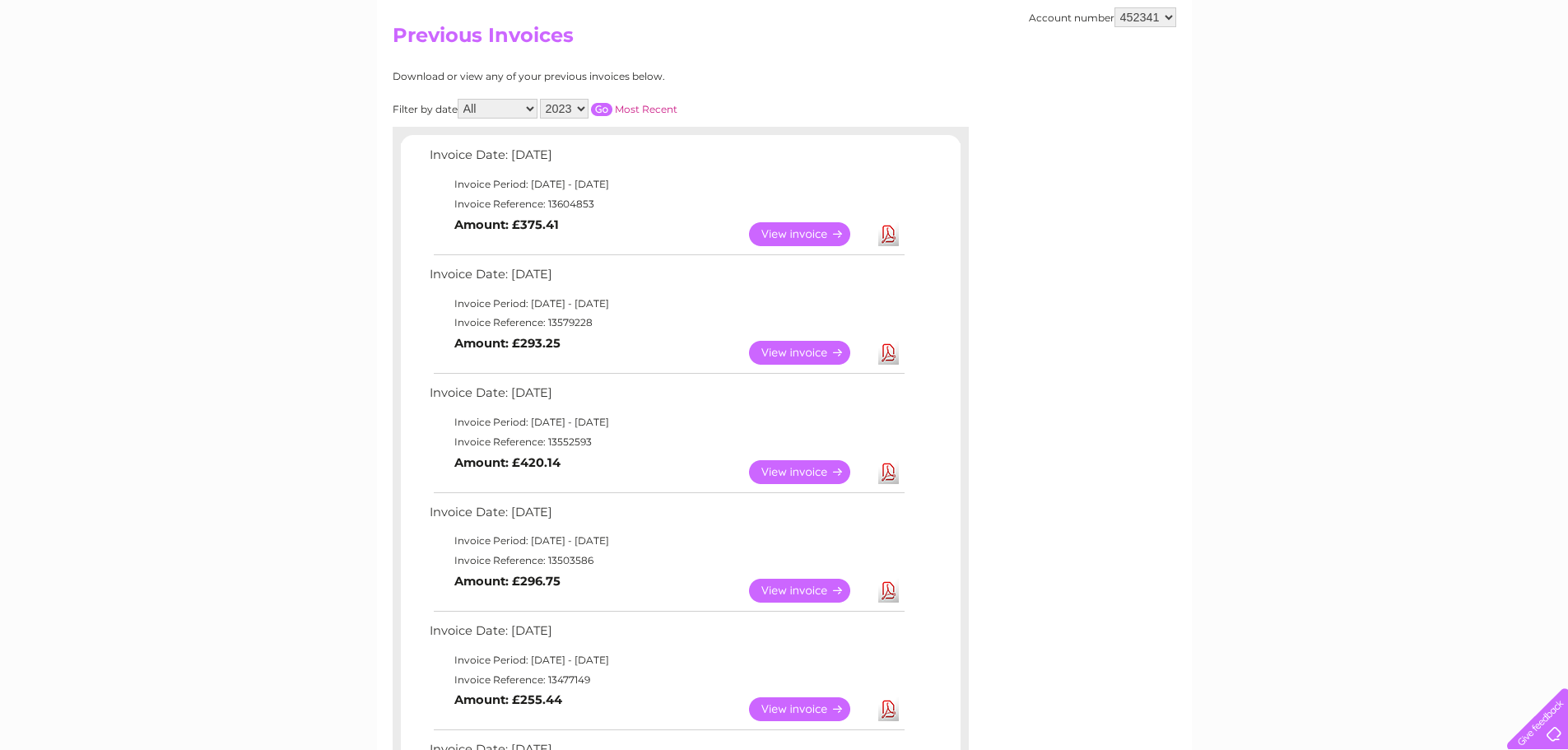
click at [894, 235] on link "Download" at bounding box center [888, 234] width 21 height 24
click at [888, 347] on link "Download" at bounding box center [888, 352] width 21 height 24
click at [883, 474] on link "Download" at bounding box center [888, 472] width 21 height 24
click at [890, 586] on link "Download" at bounding box center [888, 591] width 21 height 24
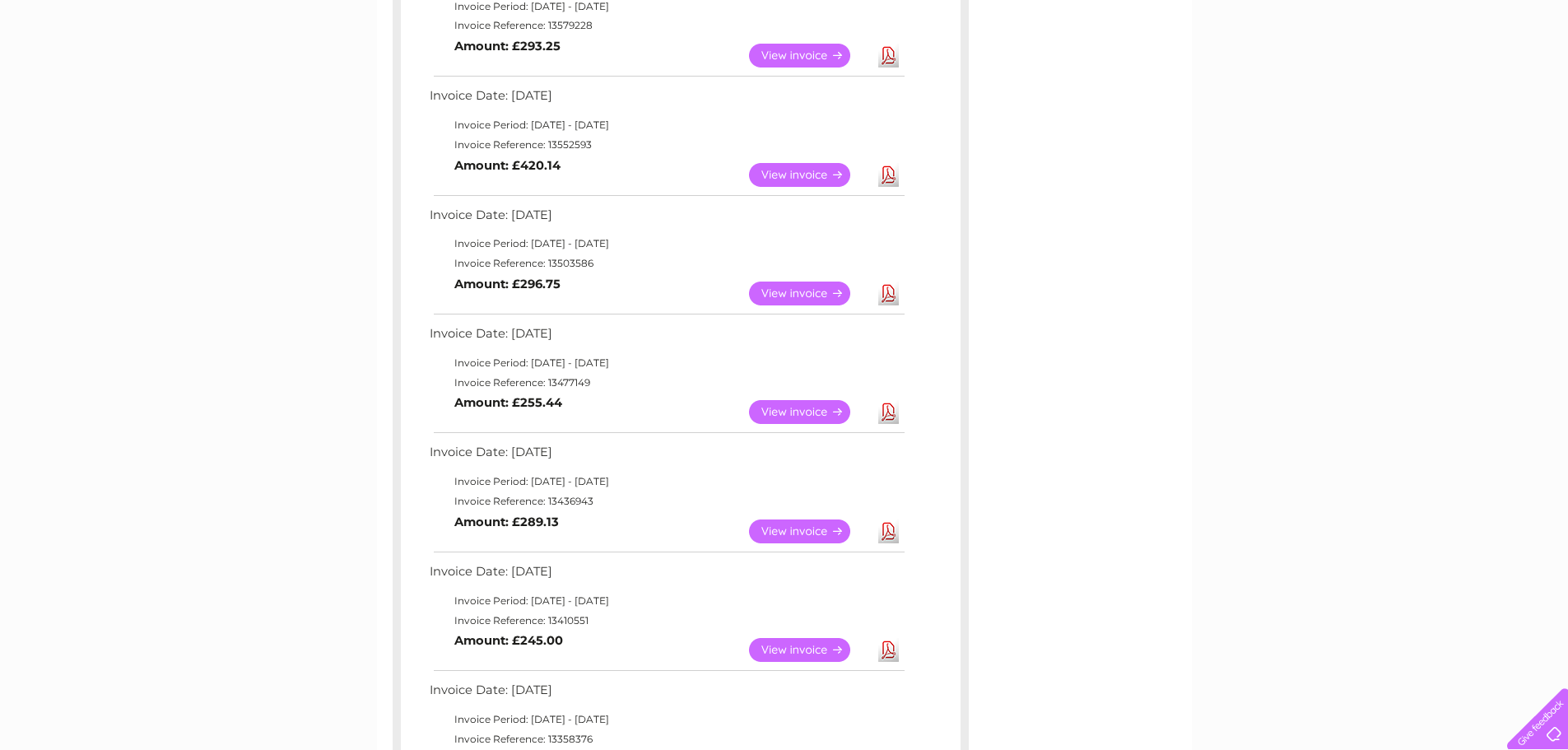
scroll to position [494, 0]
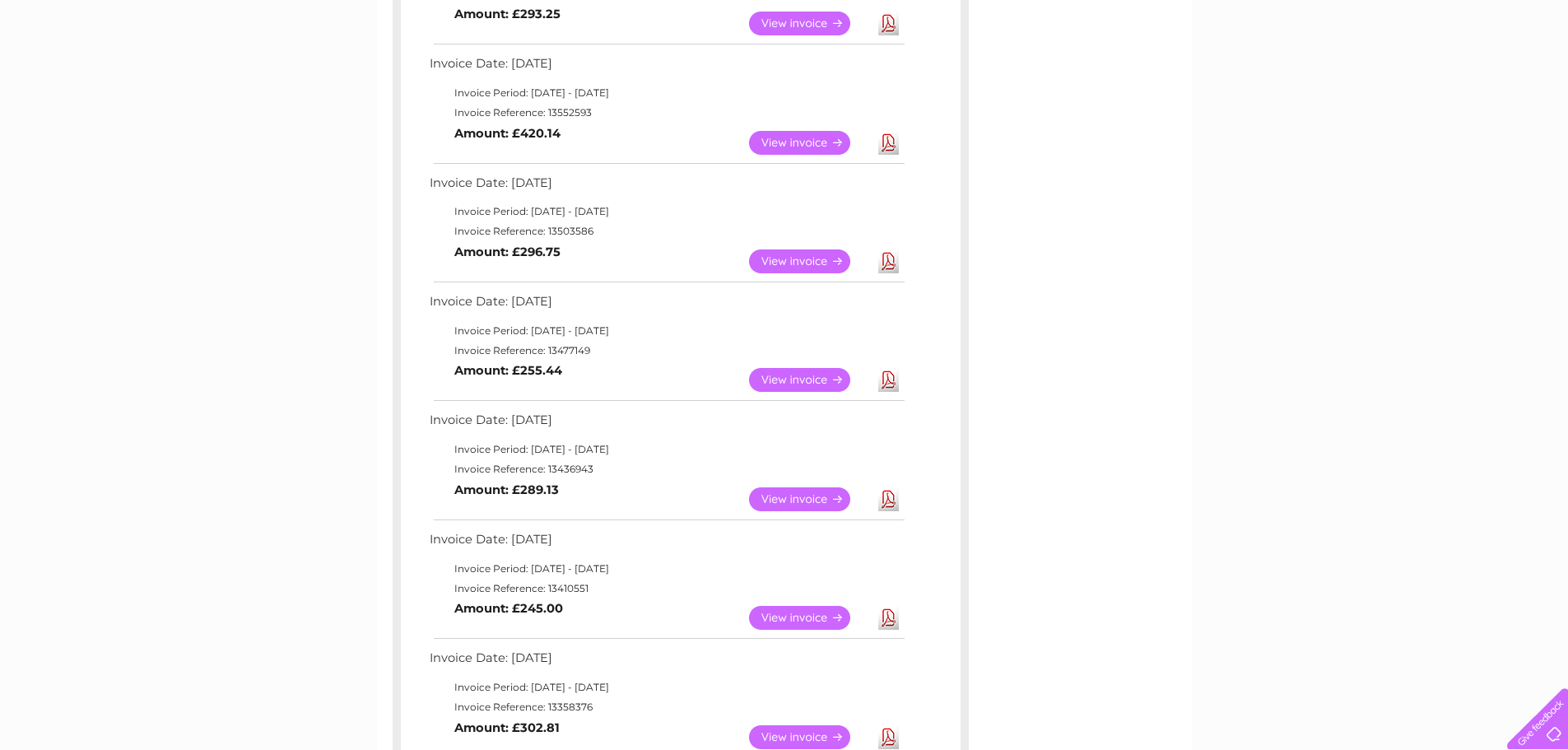
click at [892, 381] on link "Download" at bounding box center [888, 380] width 21 height 24
click at [885, 499] on link "Download" at bounding box center [888, 499] width 21 height 24
click at [891, 618] on link "Download" at bounding box center [888, 618] width 21 height 24
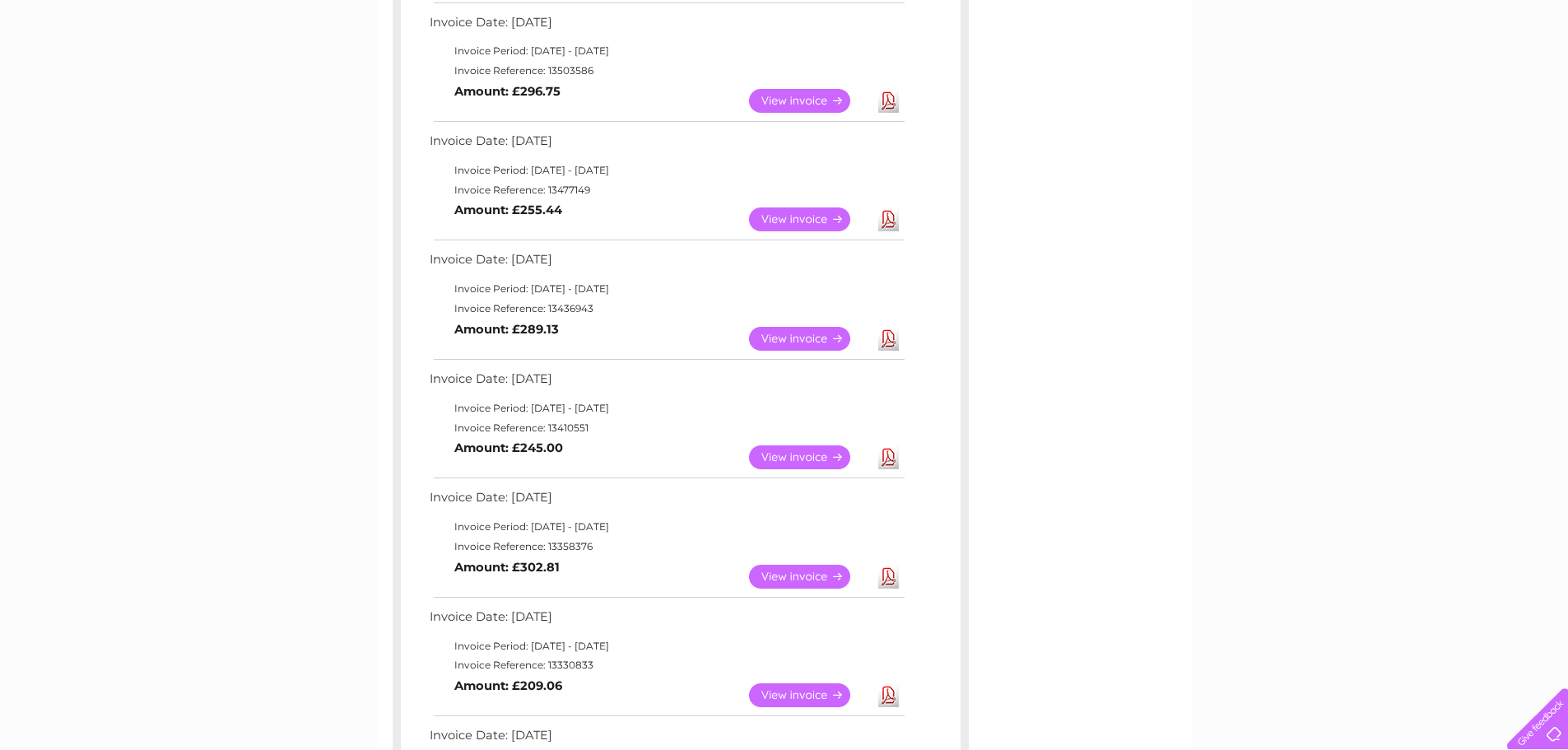
scroll to position [741, 0]
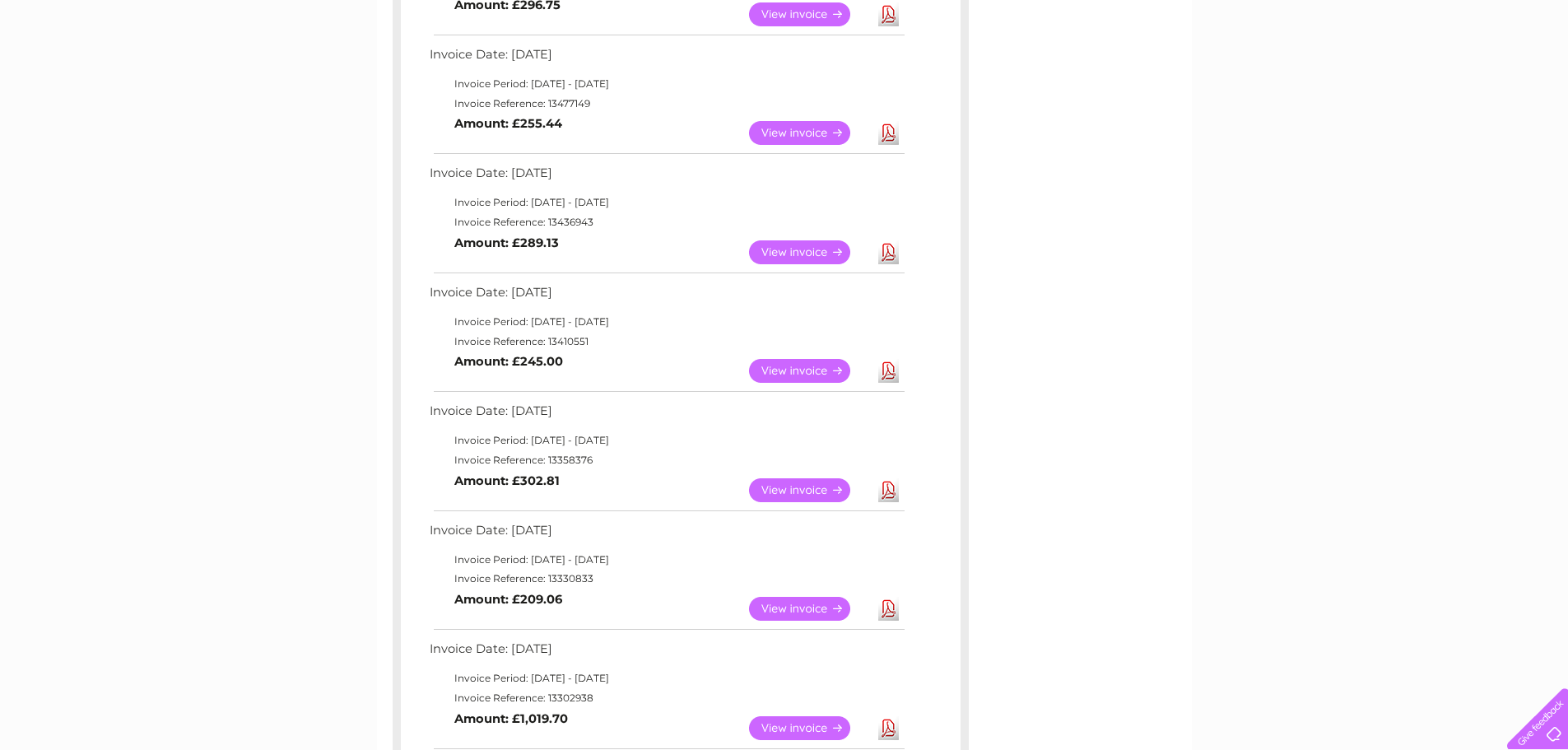
click at [885, 486] on link "Download" at bounding box center [888, 490] width 21 height 24
click at [889, 608] on link "Download" at bounding box center [888, 609] width 21 height 24
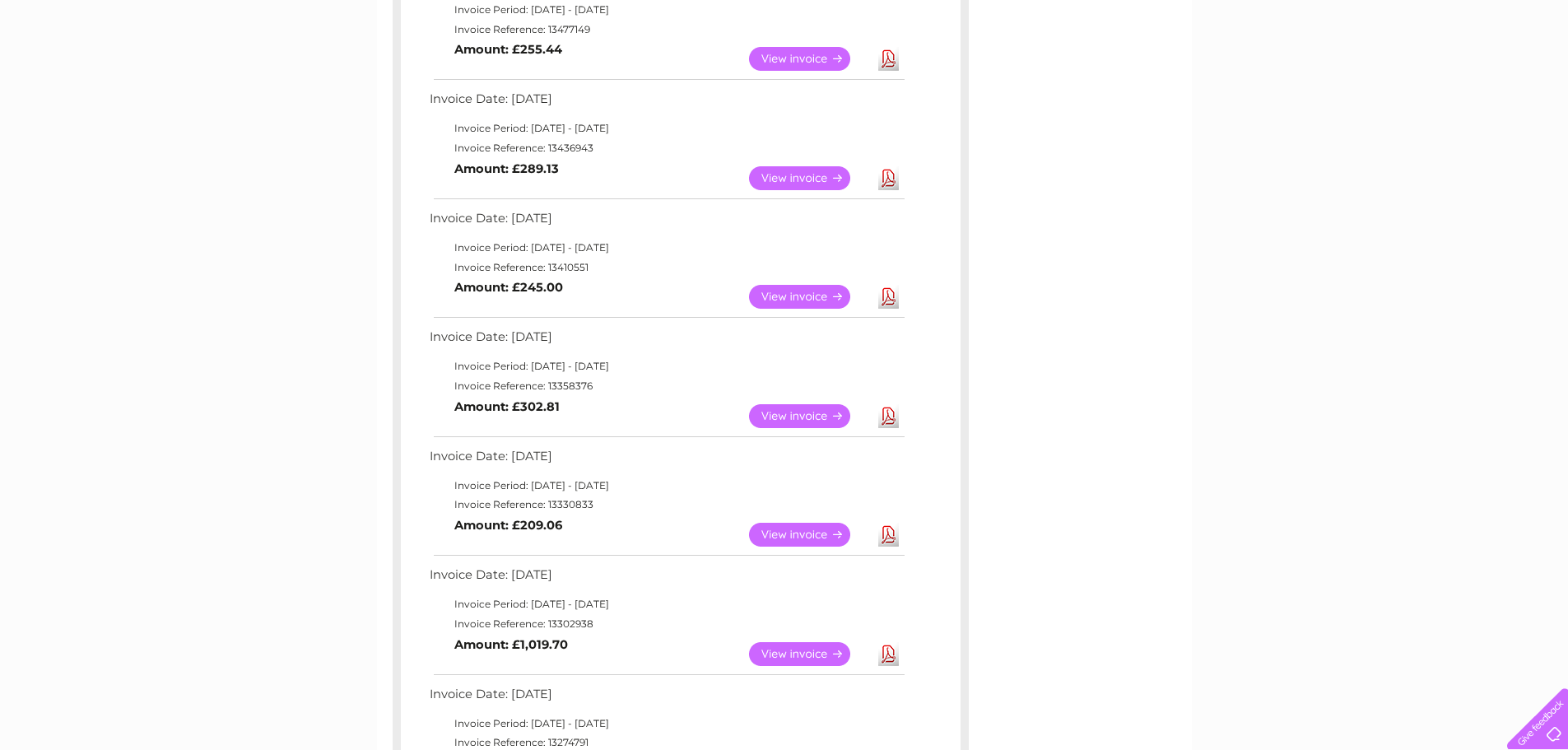
scroll to position [906, 0]
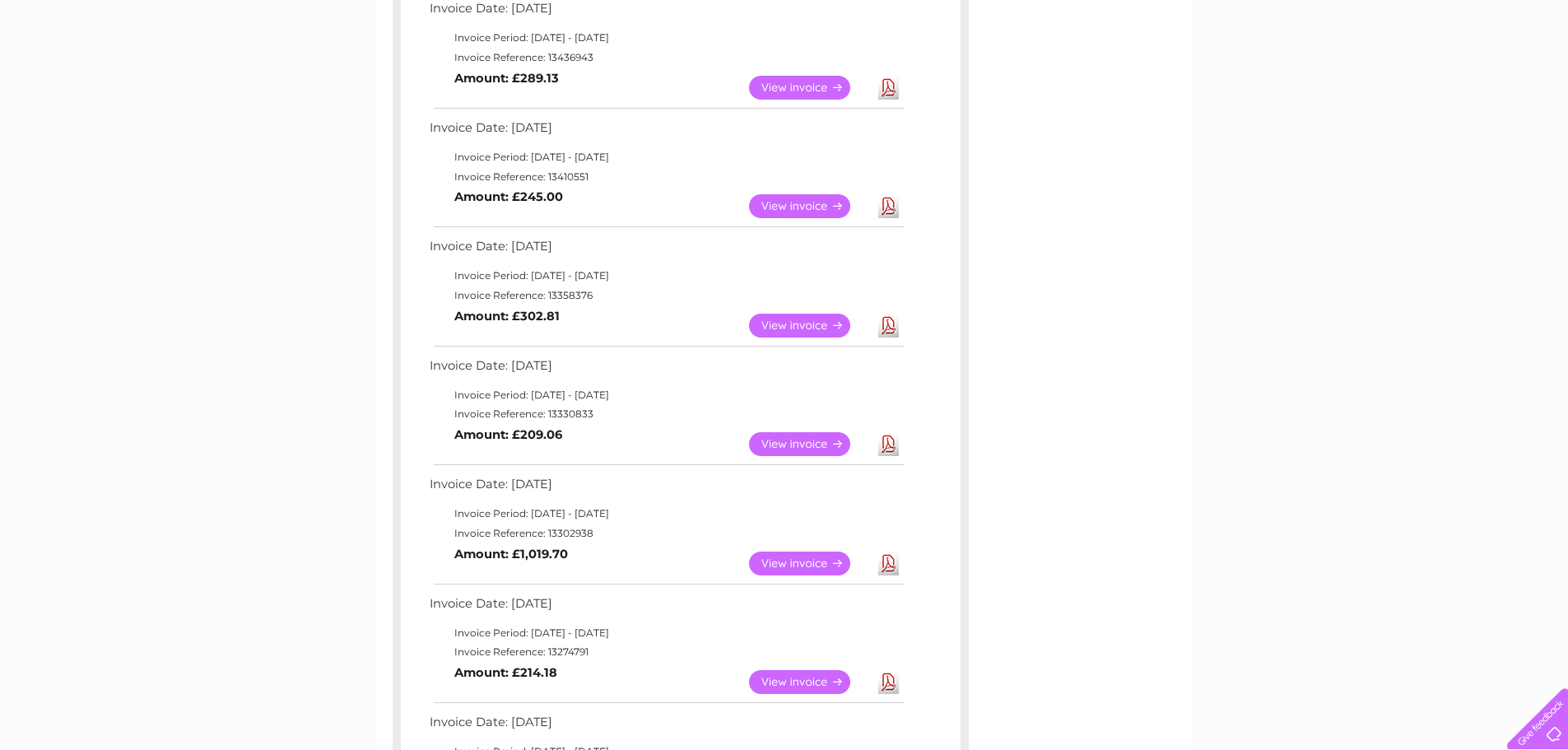
click at [888, 564] on link "Download" at bounding box center [888, 564] width 21 height 24
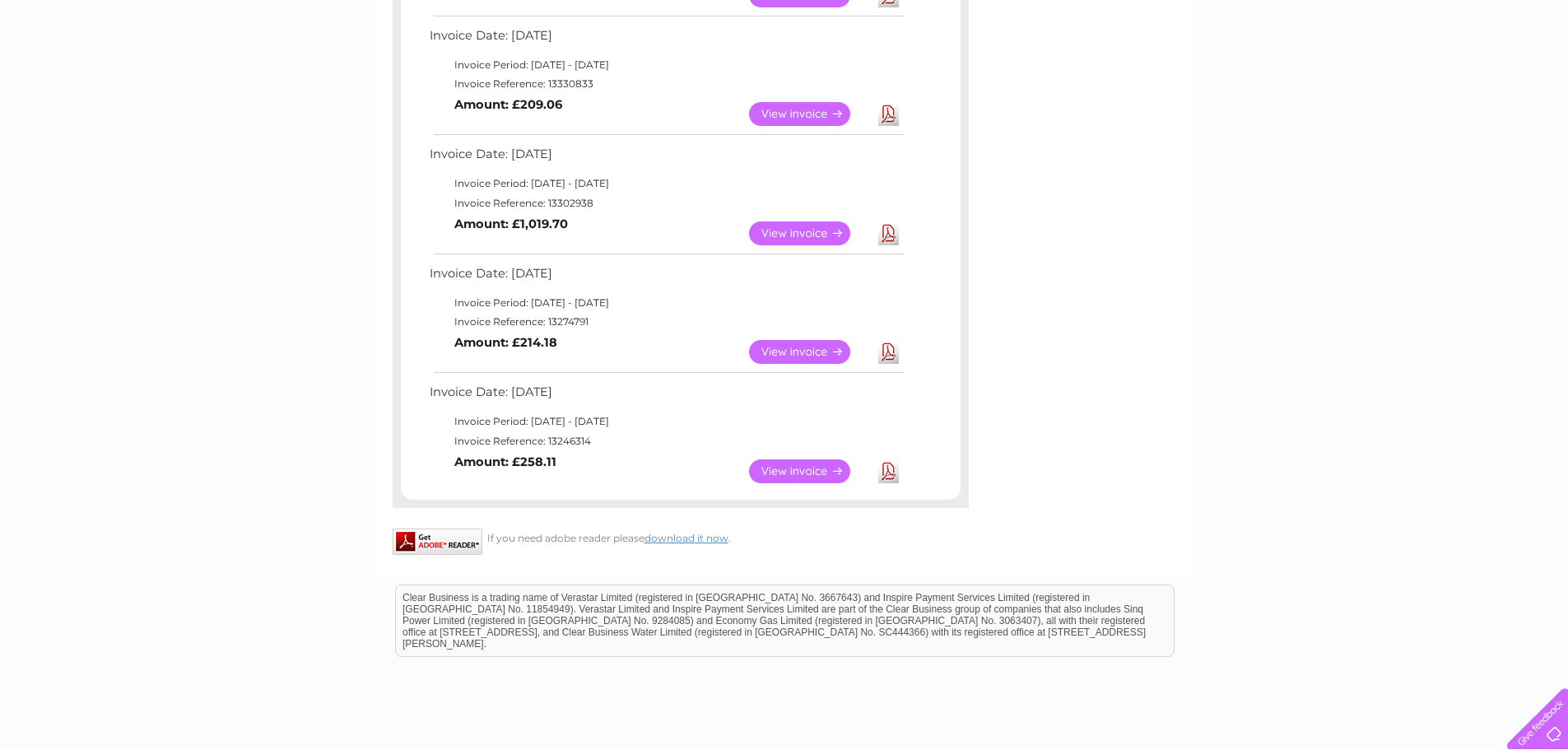
scroll to position [1235, 0]
click at [888, 345] on link "Download" at bounding box center [888, 352] width 21 height 24
click at [886, 473] on link "Download" at bounding box center [888, 472] width 21 height 24
click at [889, 353] on link "Download" at bounding box center [888, 352] width 21 height 24
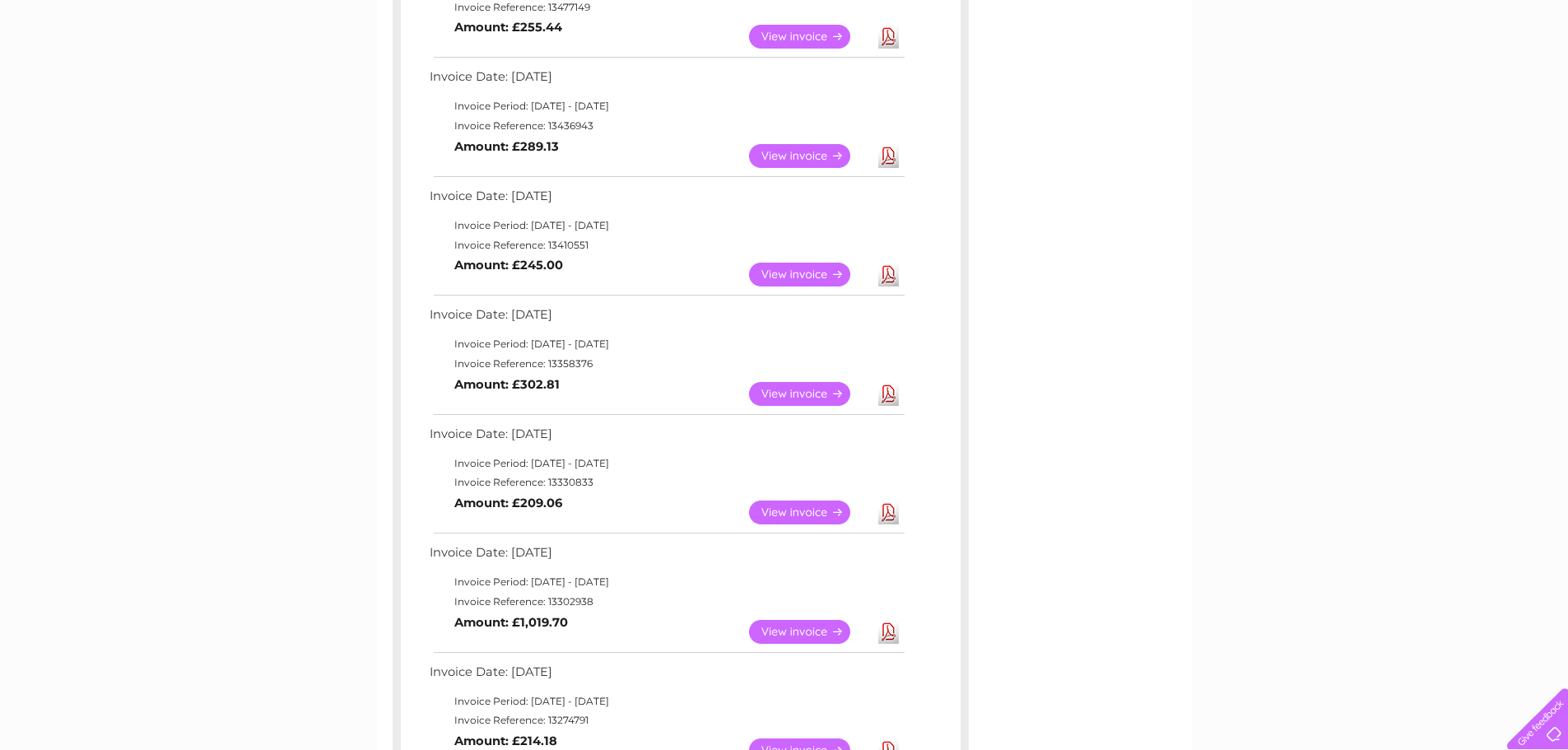
scroll to position [741, 0]
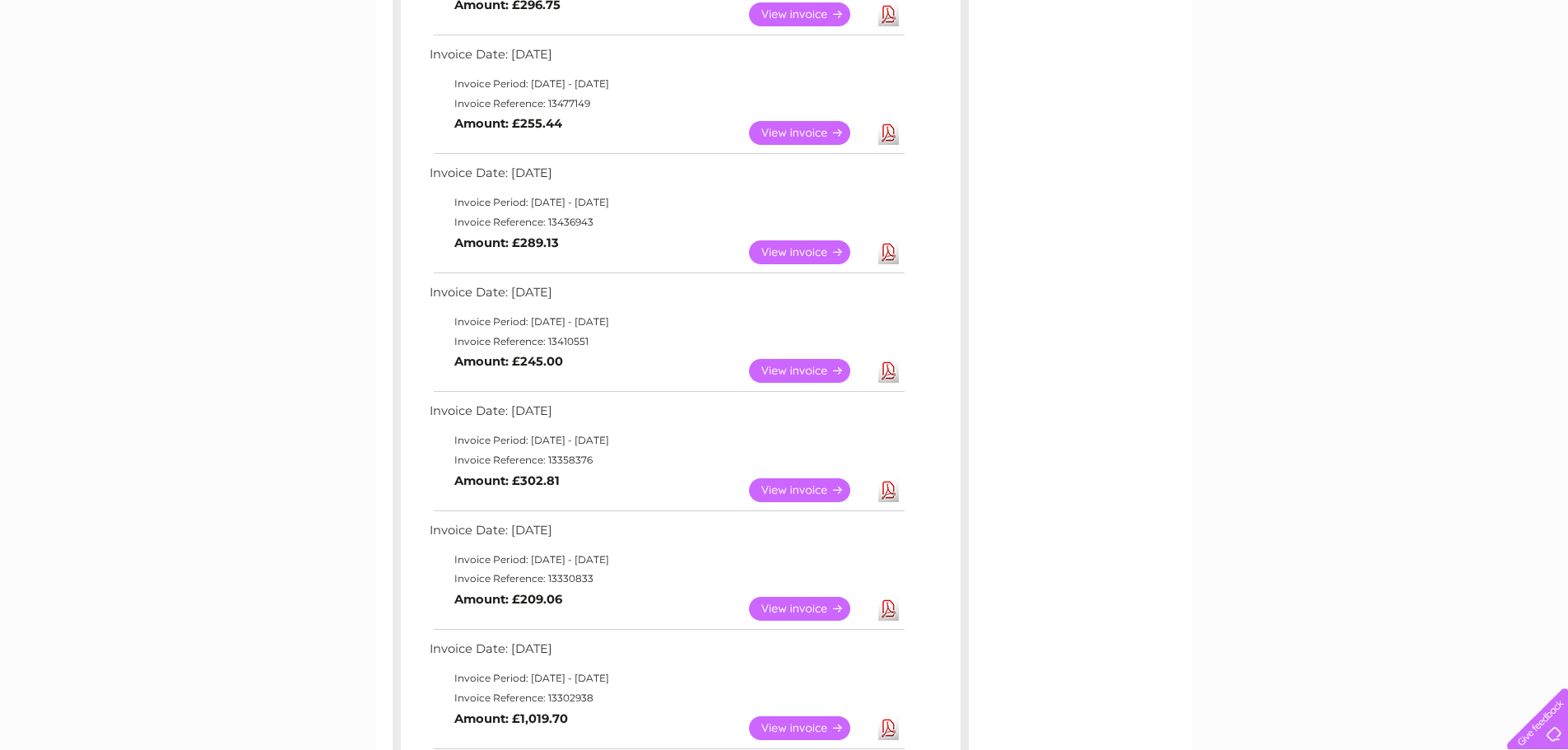
click at [890, 251] on link "Download" at bounding box center [888, 252] width 21 height 24
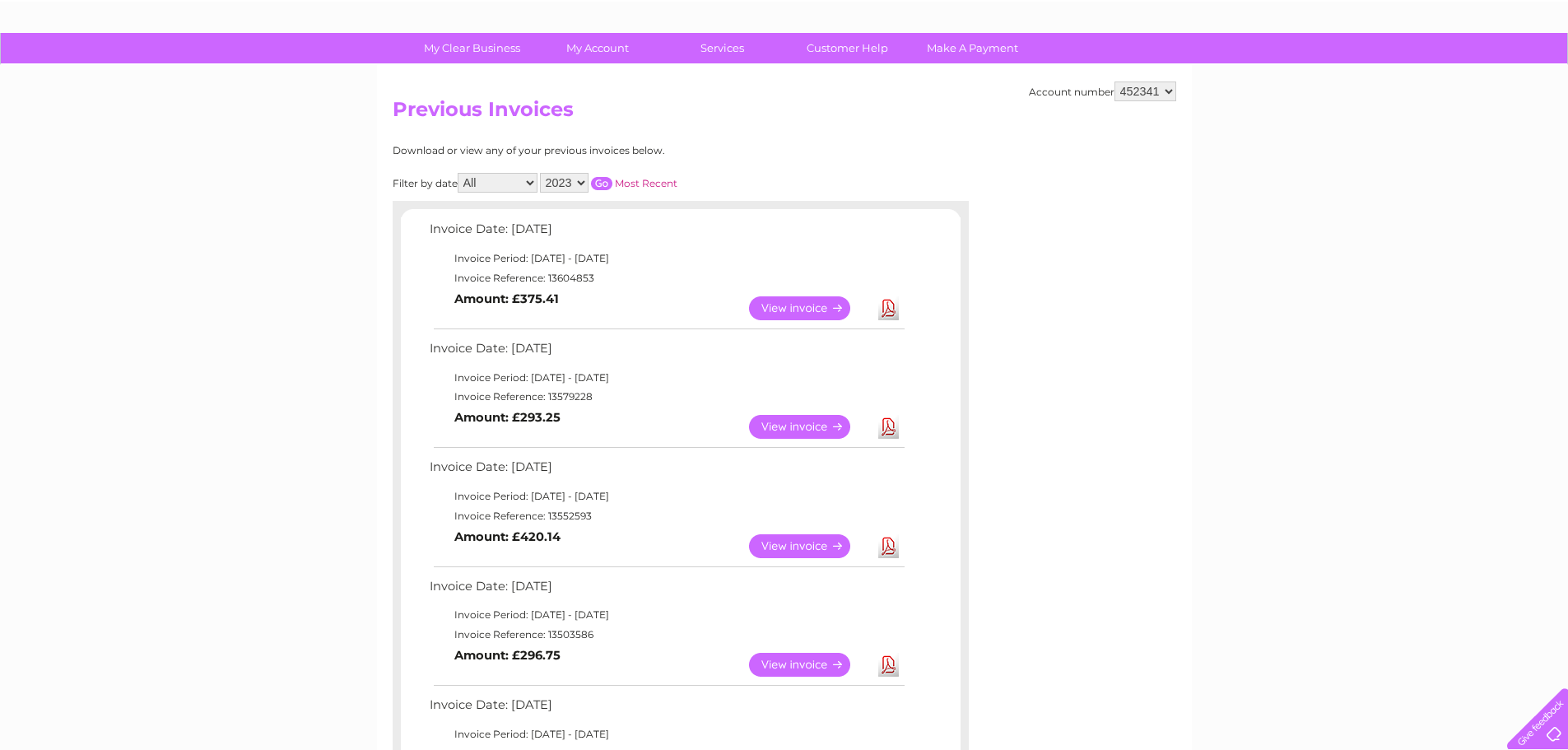
scroll to position [0, 0]
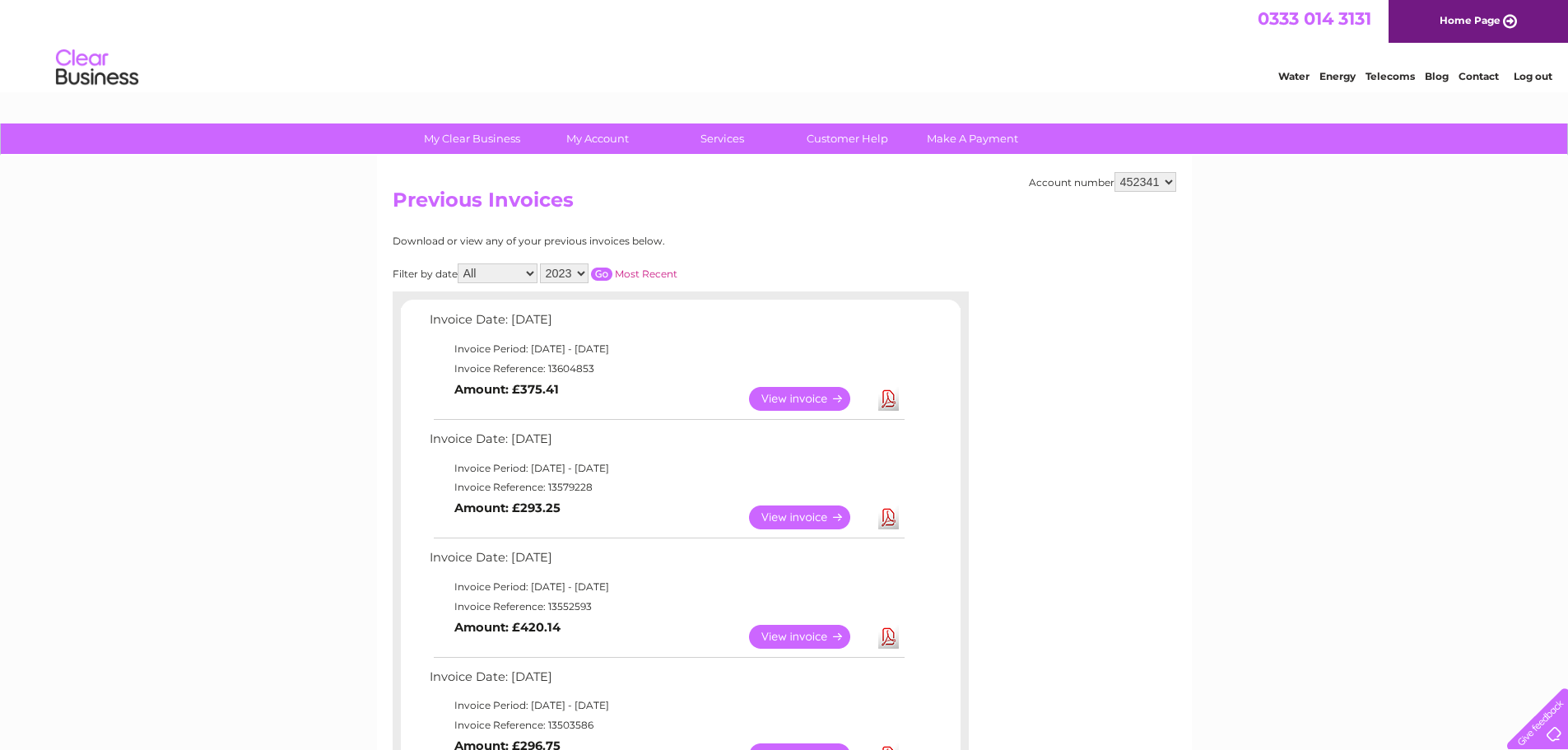
click at [582, 265] on select "2025 2024 2023 2022" at bounding box center [564, 274] width 48 height 20
select select "2022"
click at [542, 264] on select "2025 2024 2023 2022" at bounding box center [564, 274] width 48 height 20
click at [602, 277] on input "button" at bounding box center [602, 274] width 22 height 13
click at [882, 639] on link "Download" at bounding box center [888, 637] width 21 height 24
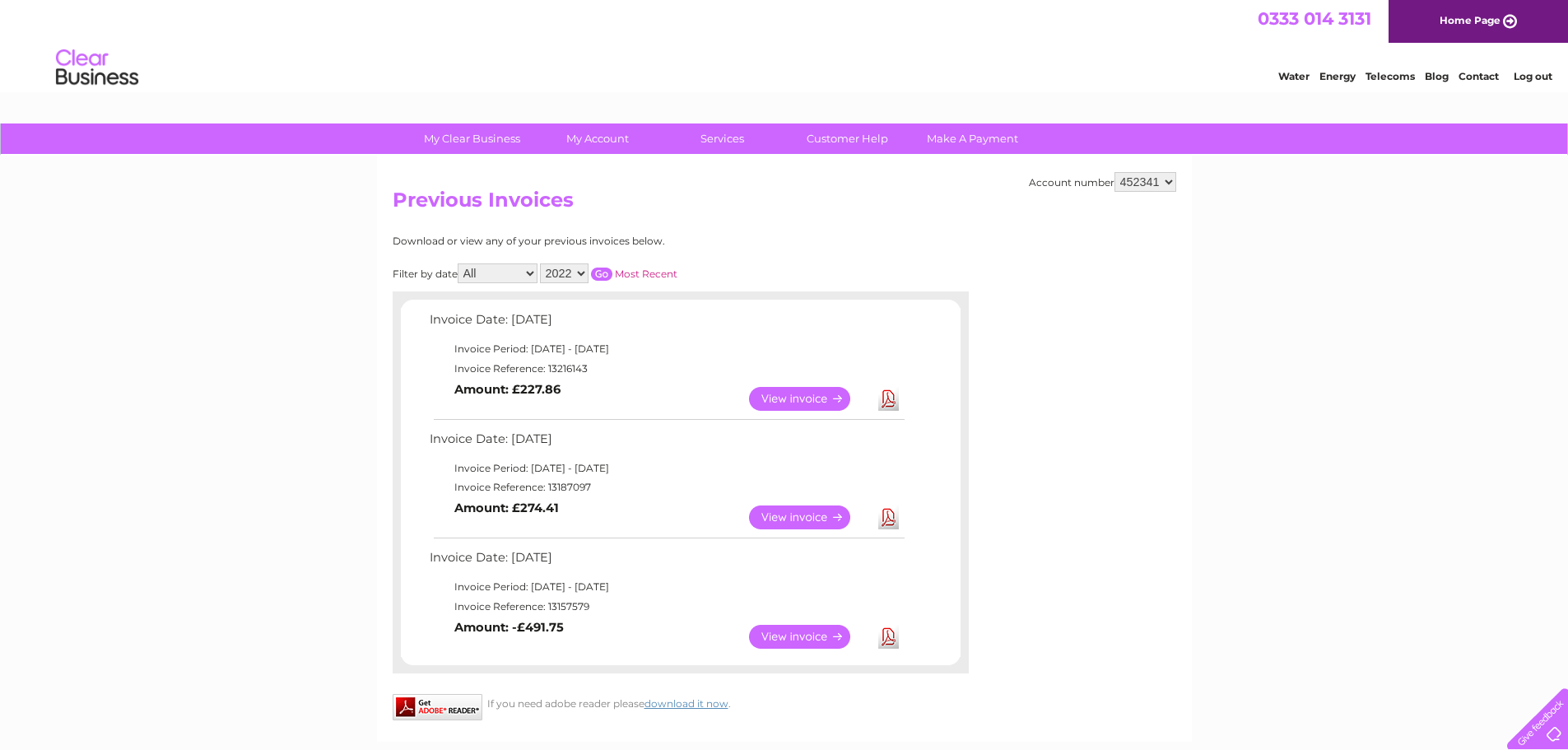
click at [889, 511] on link "Download" at bounding box center [888, 518] width 21 height 24
click at [881, 397] on link "Download" at bounding box center [888, 399] width 21 height 24
click at [1042, 480] on div "Account number 452341 Previous Invoices Download or view any of your previous i…" at bounding box center [784, 449] width 815 height 587
click at [890, 514] on link "Download" at bounding box center [888, 518] width 21 height 24
click at [887, 631] on link "Download" at bounding box center [888, 637] width 21 height 24
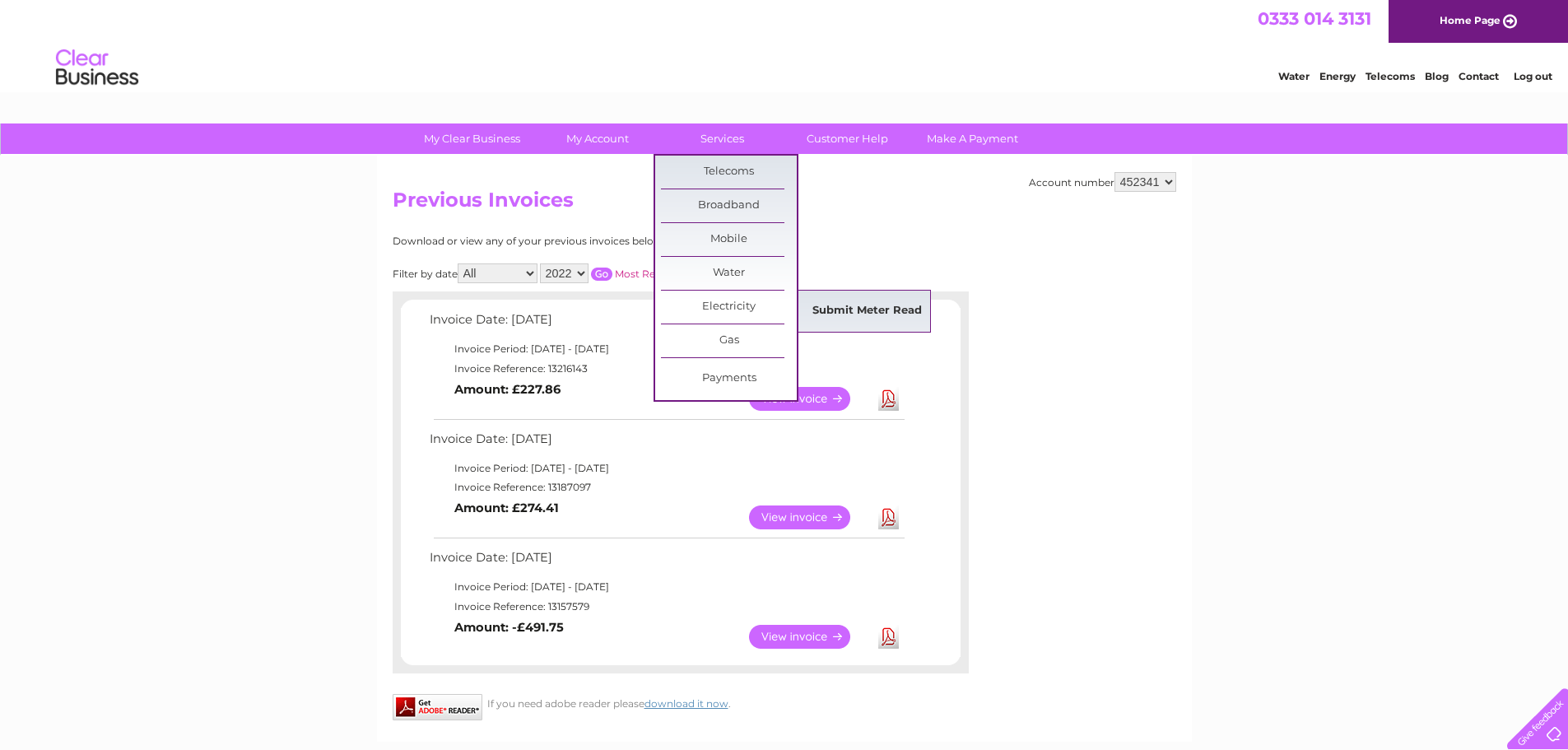
click at [854, 310] on link "Submit Meter Read" at bounding box center [868, 311] width 136 height 32
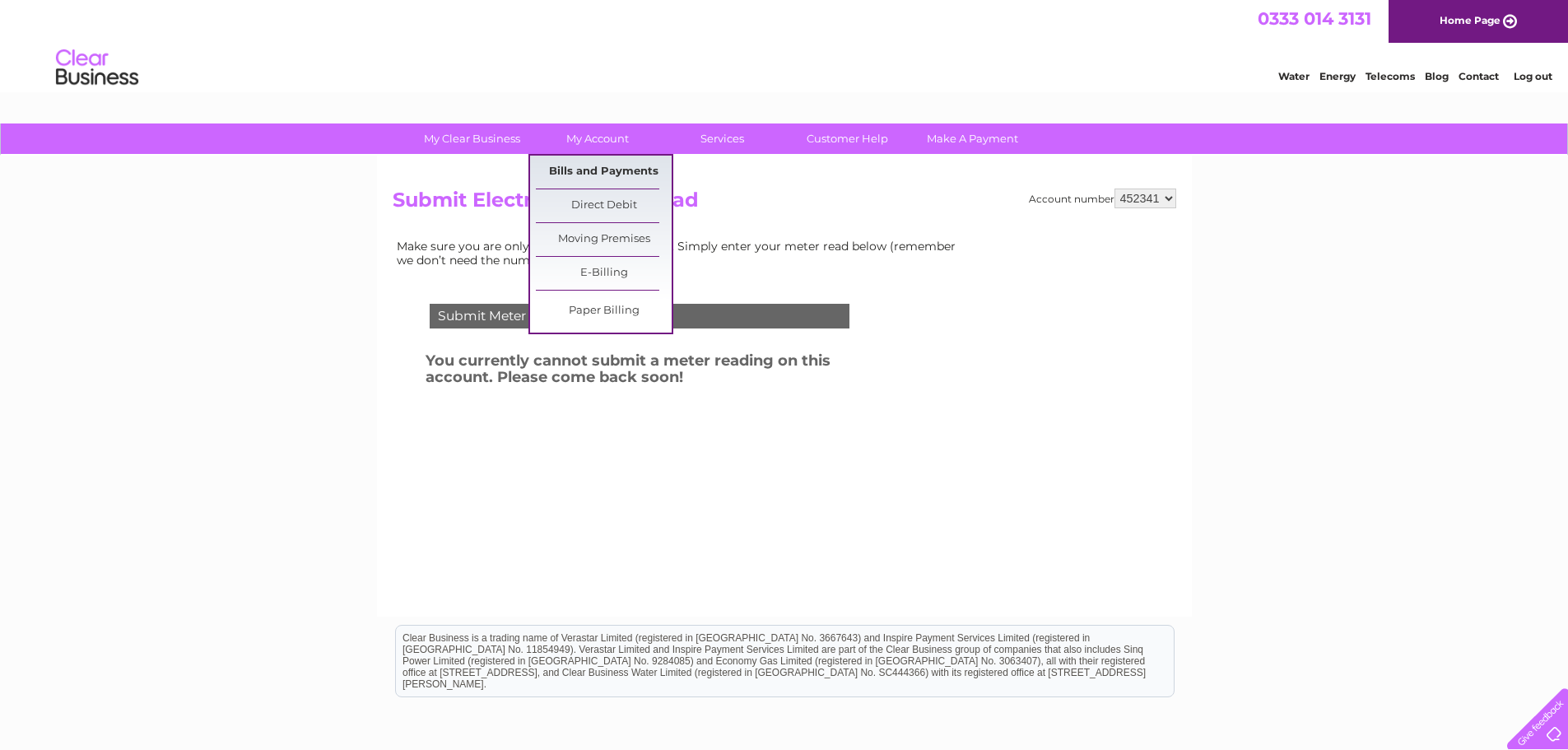
click at [606, 184] on link "Bills and Payments" at bounding box center [604, 171] width 136 height 32
click at [616, 175] on link "Bills and Payments" at bounding box center [604, 171] width 136 height 32
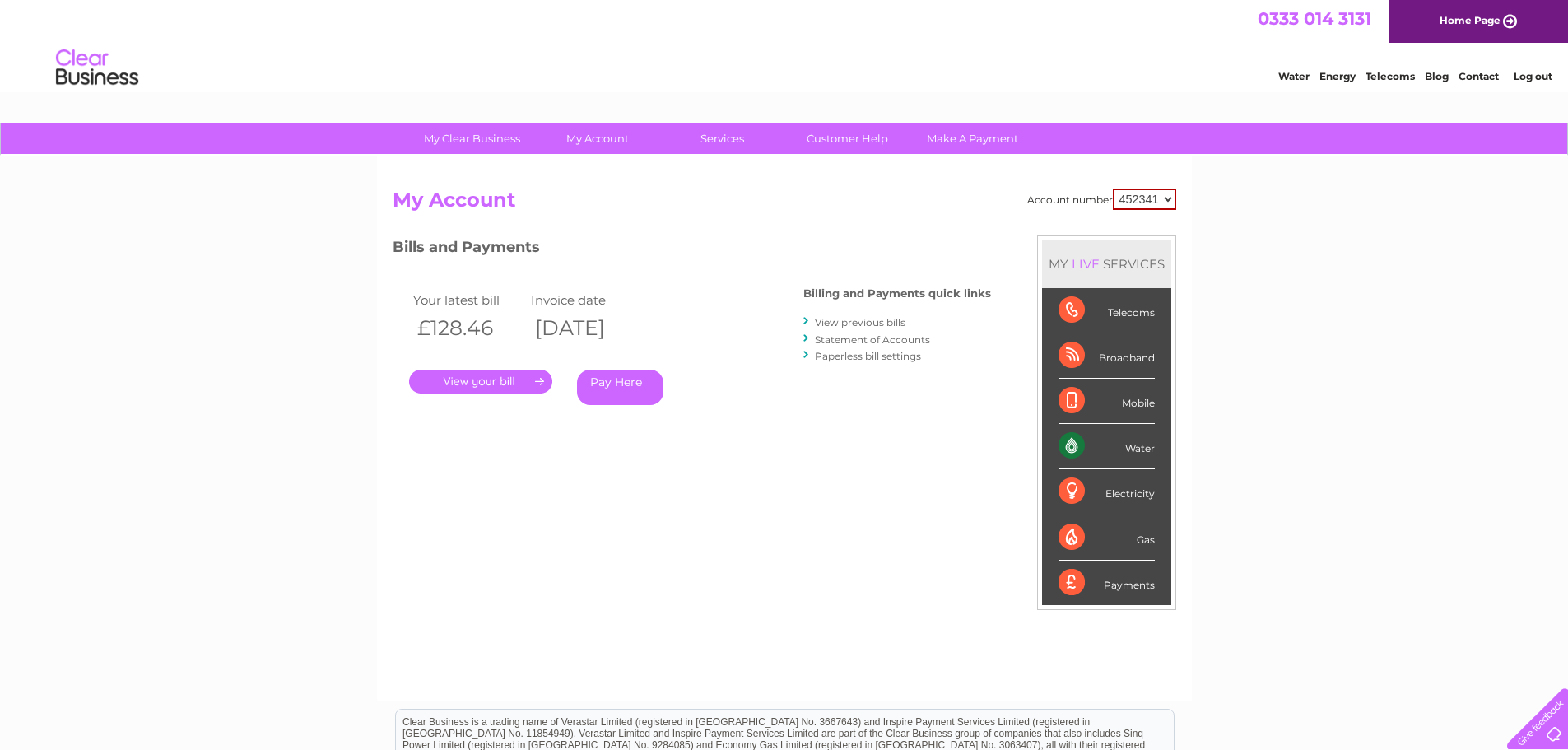
click at [849, 336] on link "Statement of Accounts" at bounding box center [873, 340] width 115 height 13
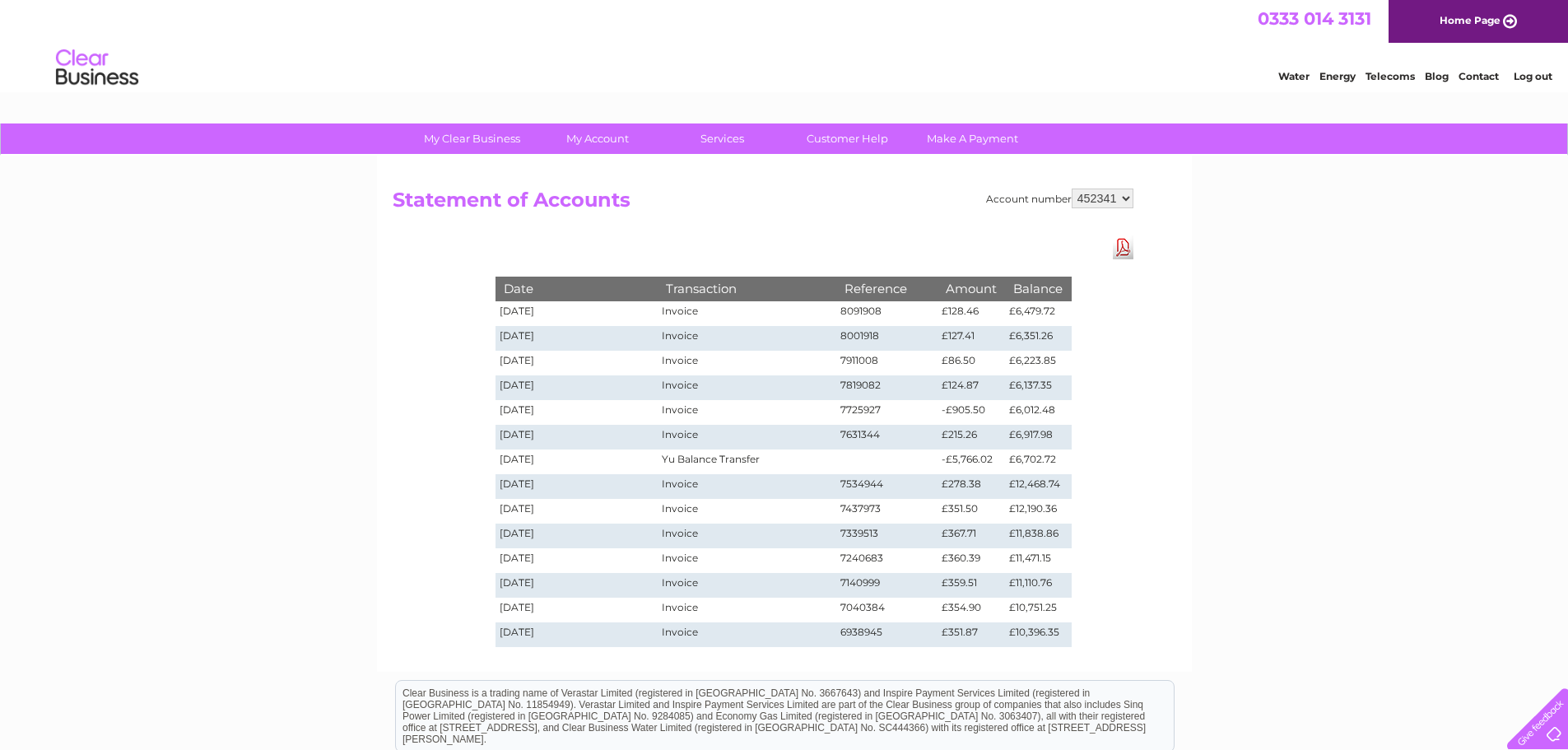
click at [703, 460] on td "Yu Balance Transfer" at bounding box center [747, 462] width 178 height 25
click at [727, 457] on td "Yu Balance Transfer" at bounding box center [747, 462] width 178 height 25
click at [754, 456] on td "Yu Balance Transfer" at bounding box center [747, 462] width 178 height 25
click at [758, 461] on td "Yu Balance Transfer" at bounding box center [747, 462] width 178 height 25
drag, startPoint x: 762, startPoint y: 460, endPoint x: 684, endPoint y: 457, distance: 78.1
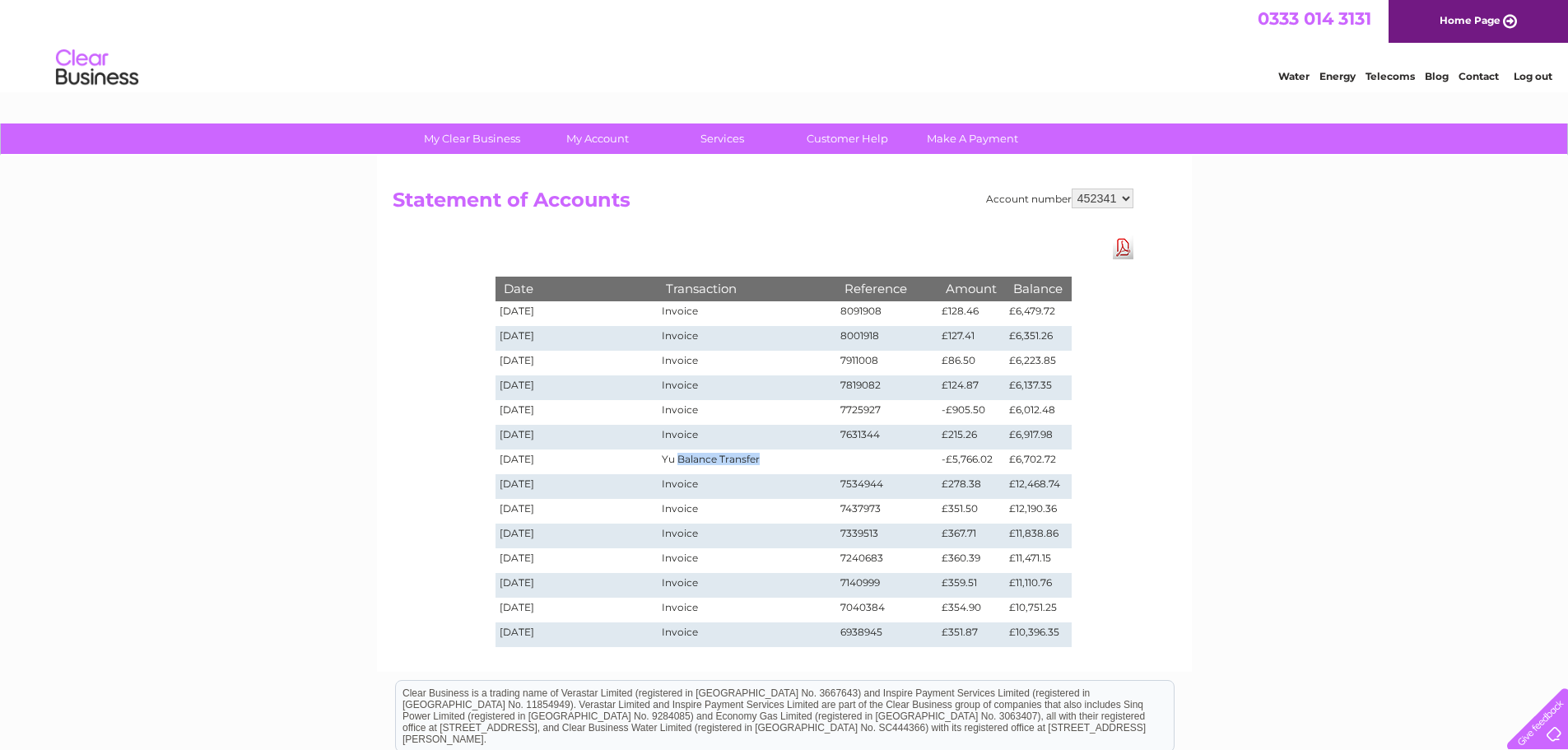
click at [684, 457] on td "Yu Balance Transfer" at bounding box center [747, 462] width 178 height 25
click at [682, 462] on td "Yu Balance Transfer" at bounding box center [747, 462] width 178 height 25
